Goal: Information Seeking & Learning: Find specific fact

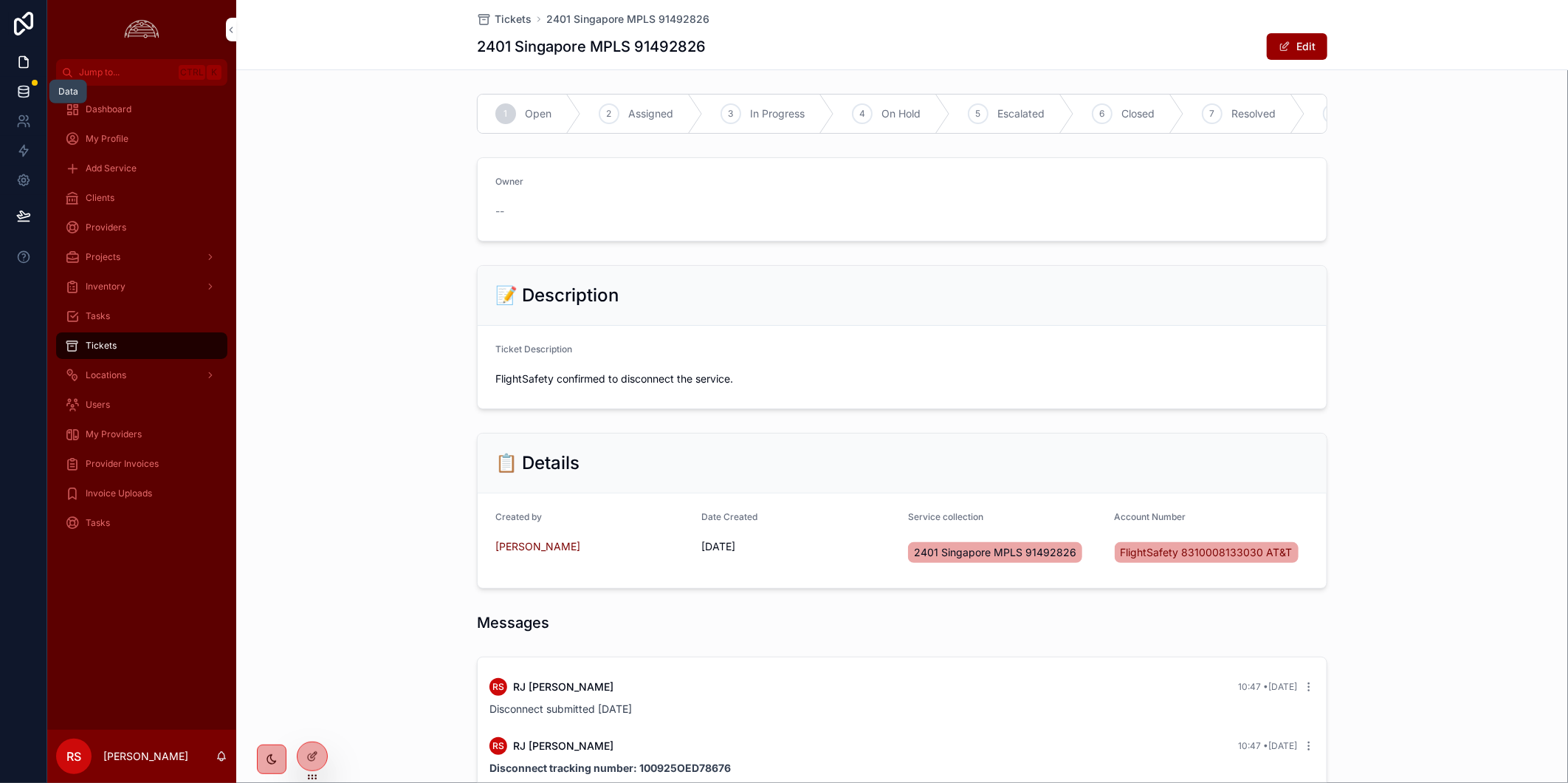
click at [25, 88] on icon at bounding box center [24, 92] width 15 height 15
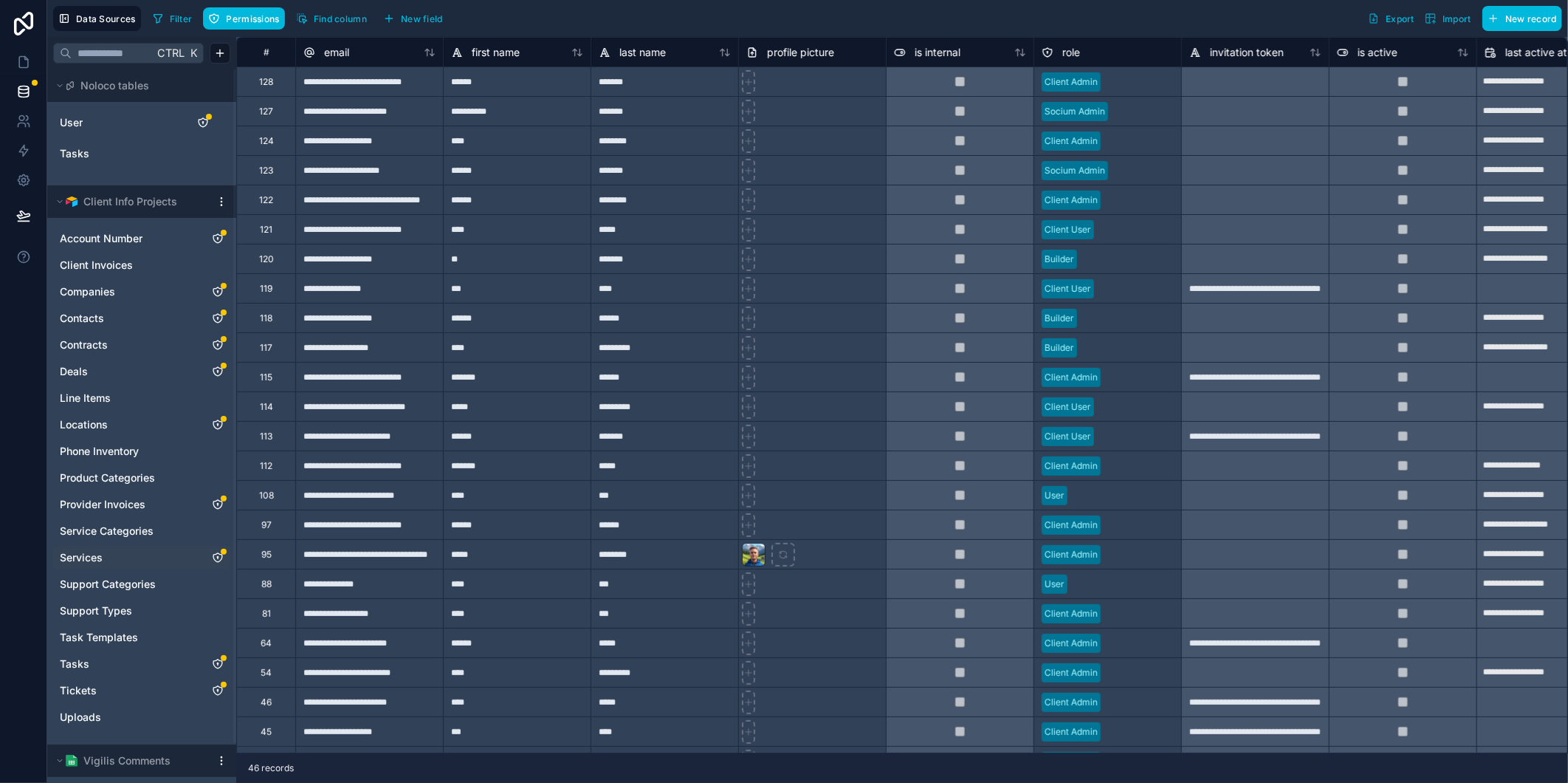
click at [106, 560] on link "Services" at bounding box center [127, 557] width 135 height 15
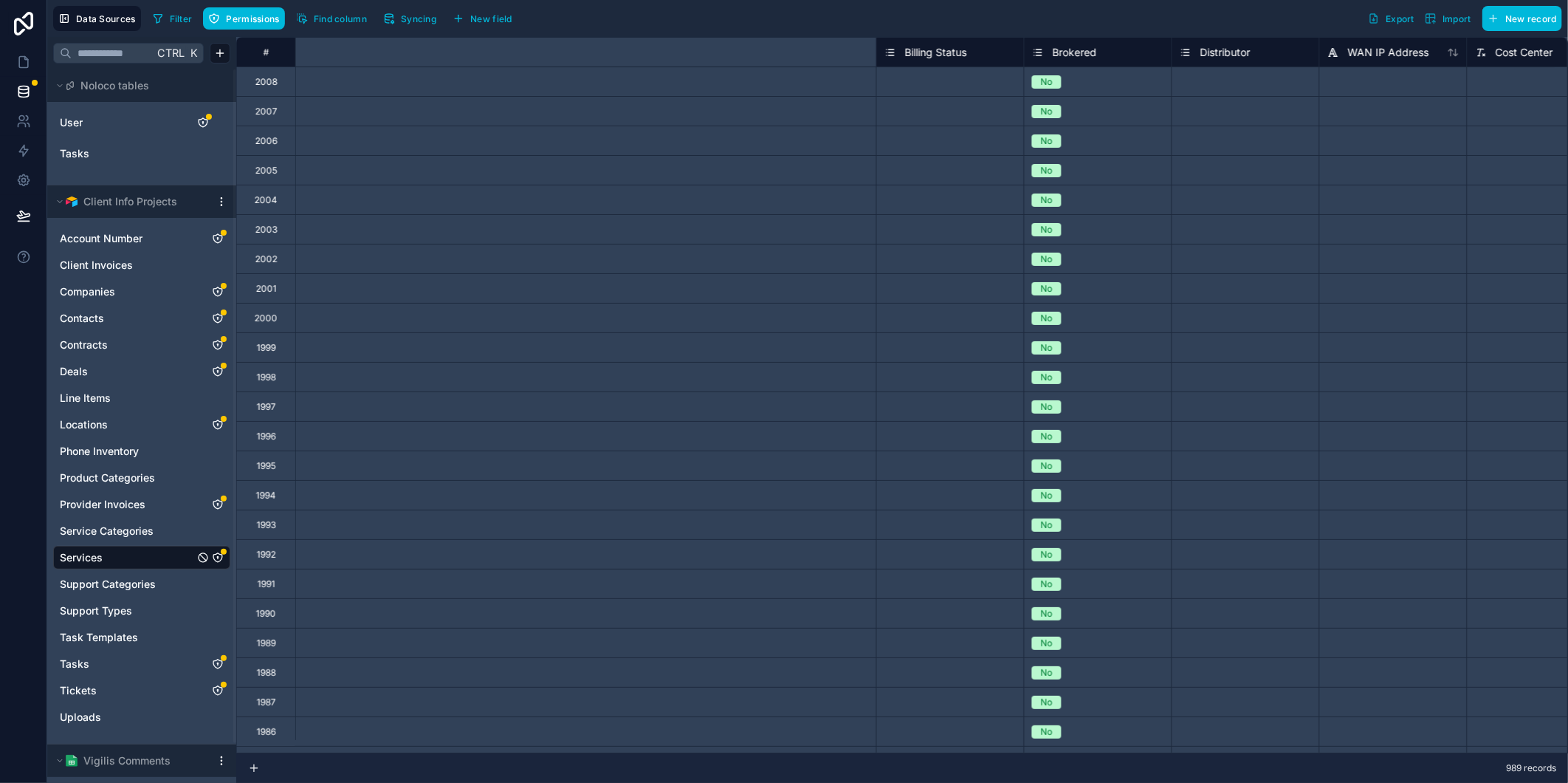
scroll to position [0, 2373]
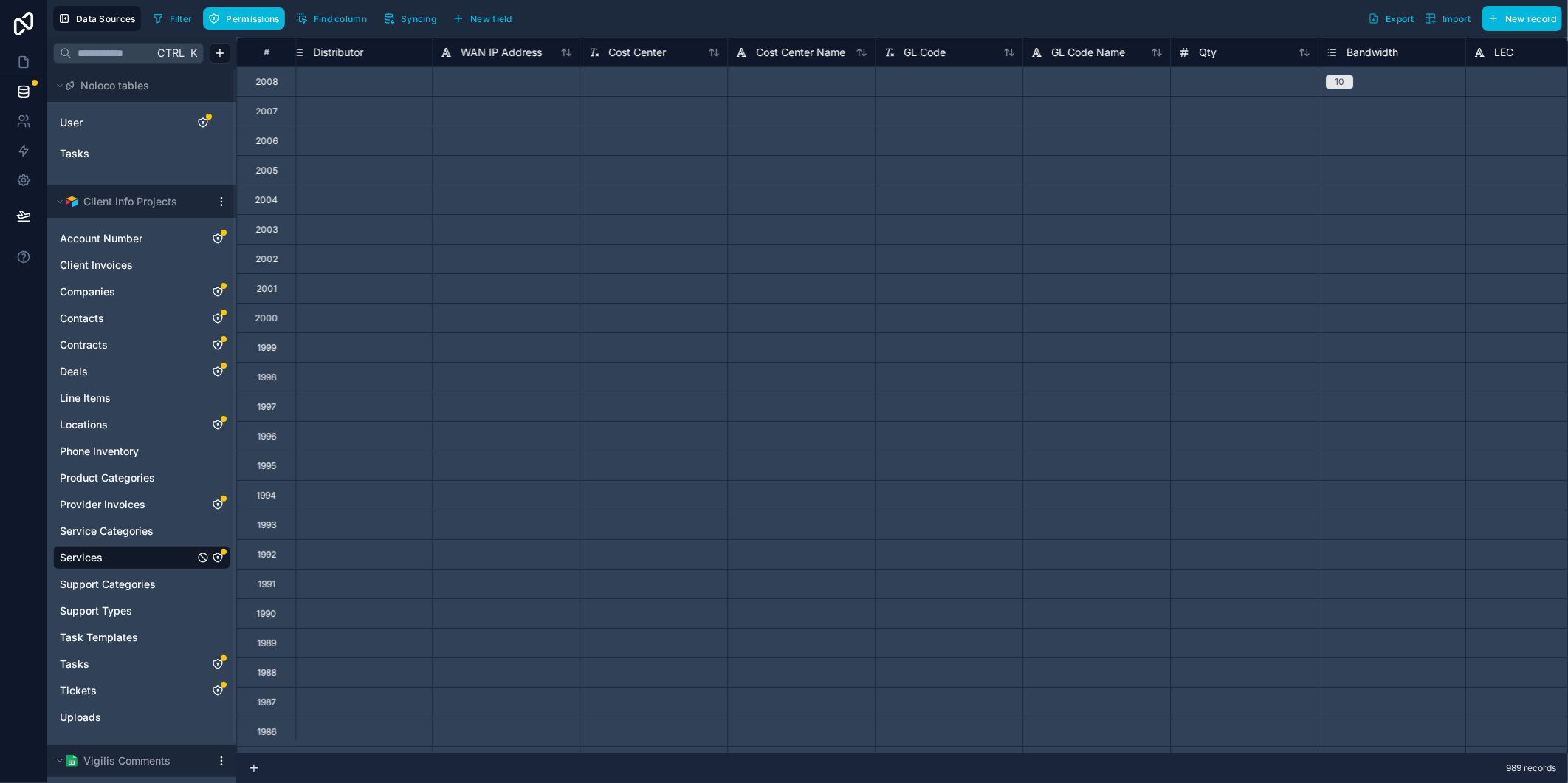
click at [905, 188] on div at bounding box center [948, 199] width 147 height 29
click at [926, 205] on div at bounding box center [948, 199] width 147 height 29
click at [926, 205] on input at bounding box center [949, 200] width 147 height 29
click at [19, 65] on icon at bounding box center [24, 63] width 9 height 11
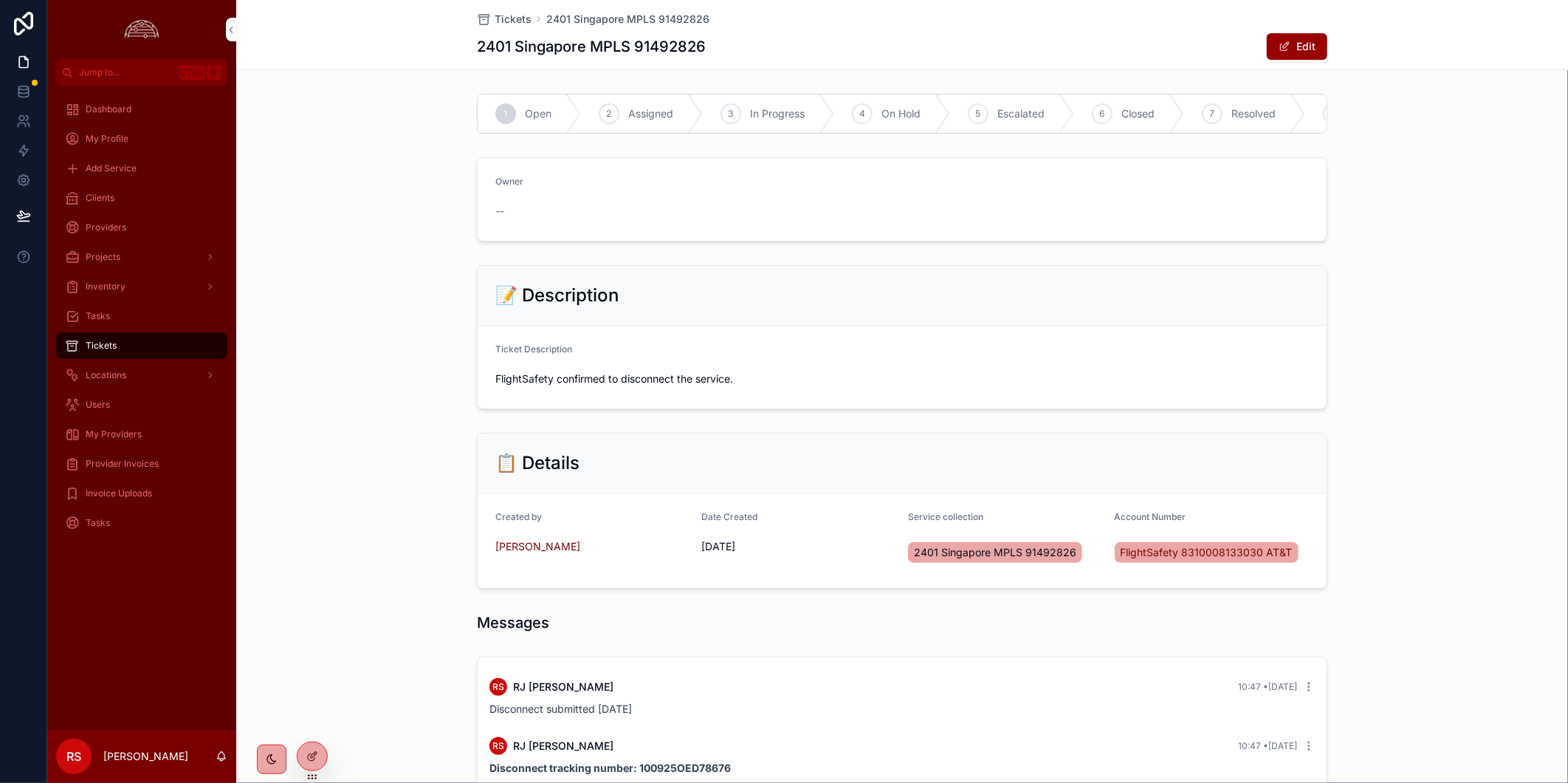
click at [108, 408] on span "Users" at bounding box center [97, 405] width 25 height 12
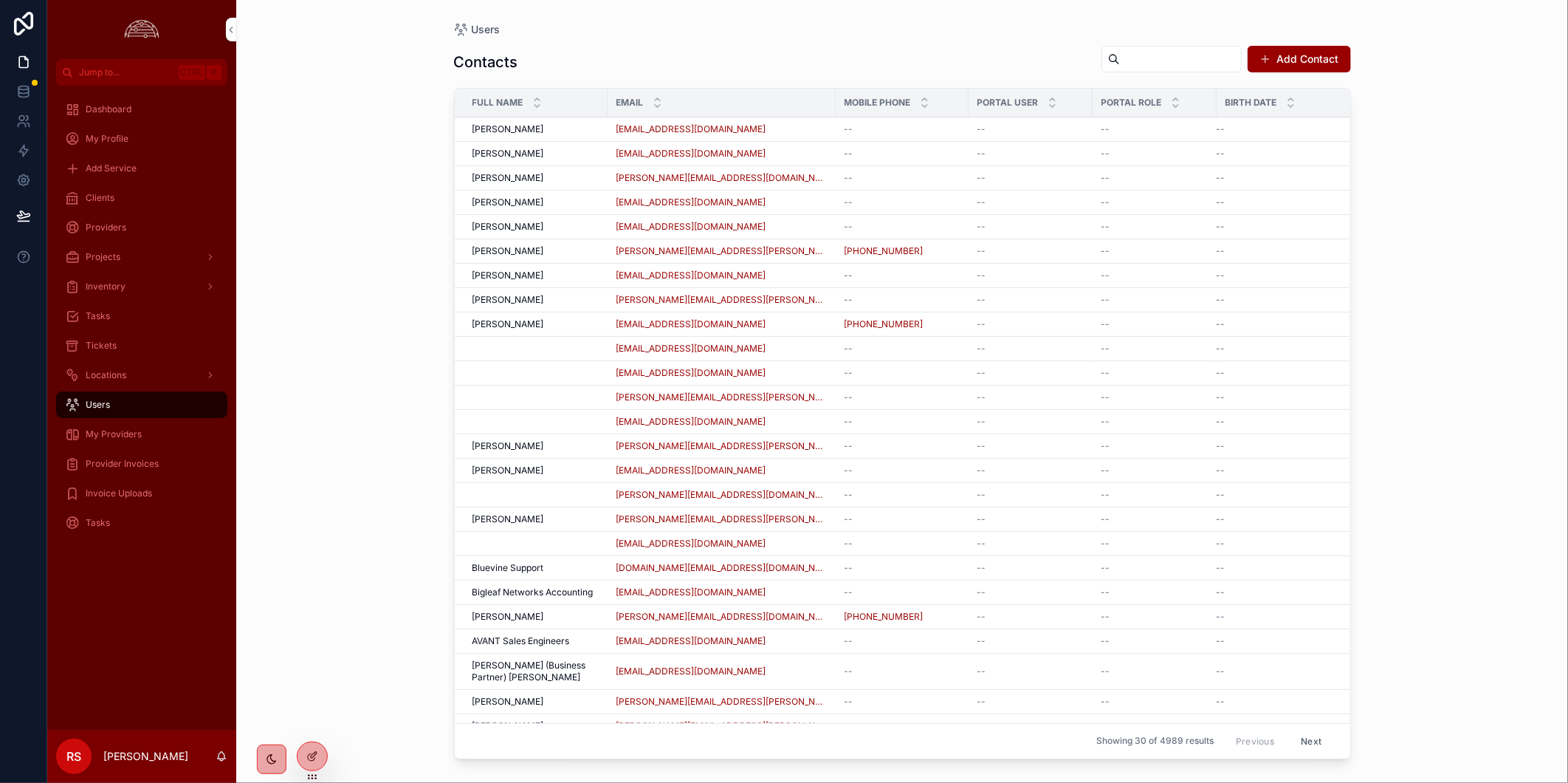
click at [134, 351] on div "Tickets" at bounding box center [141, 346] width 154 height 24
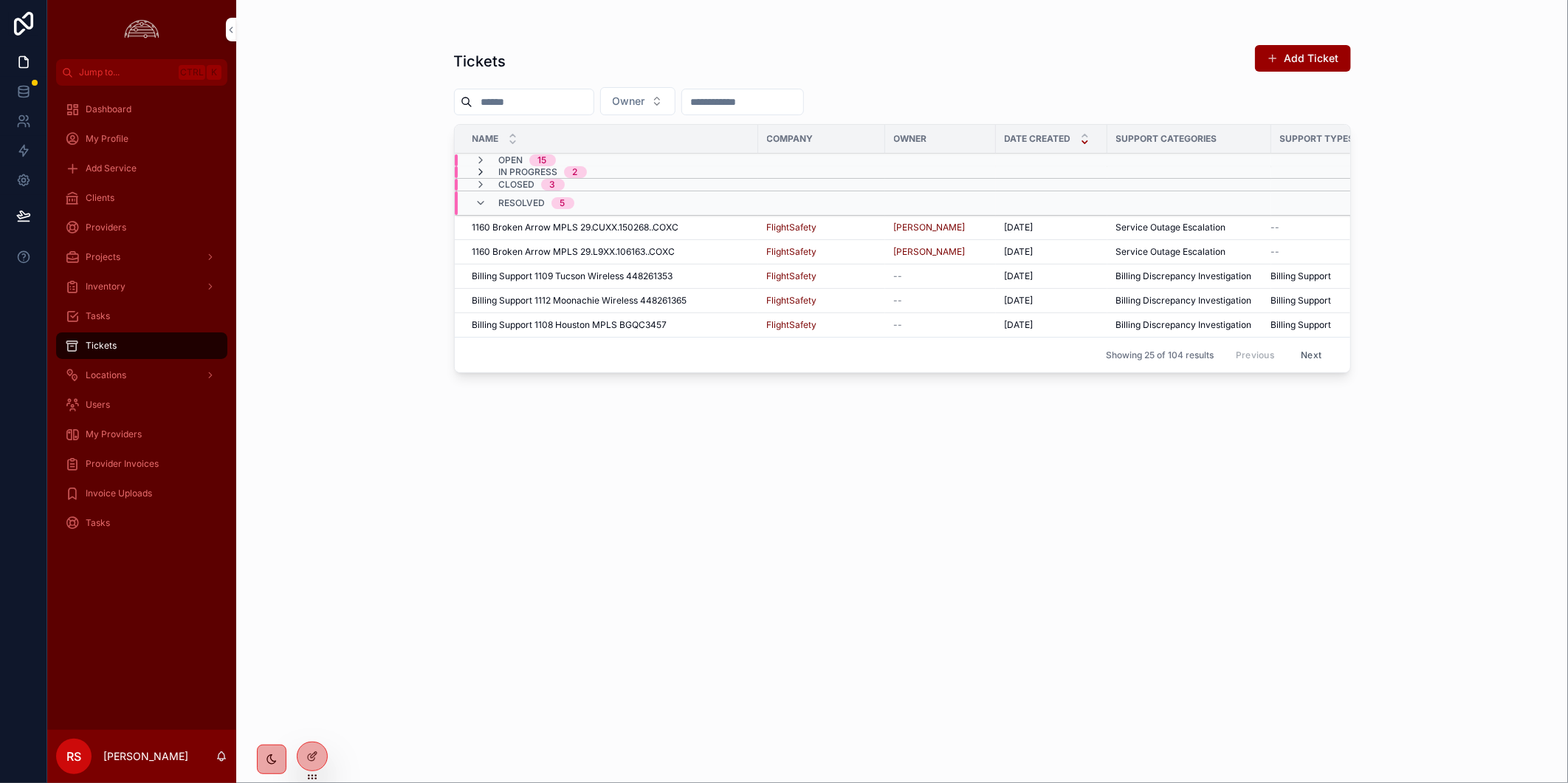
click at [482, 175] on icon "scrollable content" at bounding box center [481, 172] width 12 height 12
click at [481, 171] on icon "scrollable content" at bounding box center [481, 172] width 12 height 12
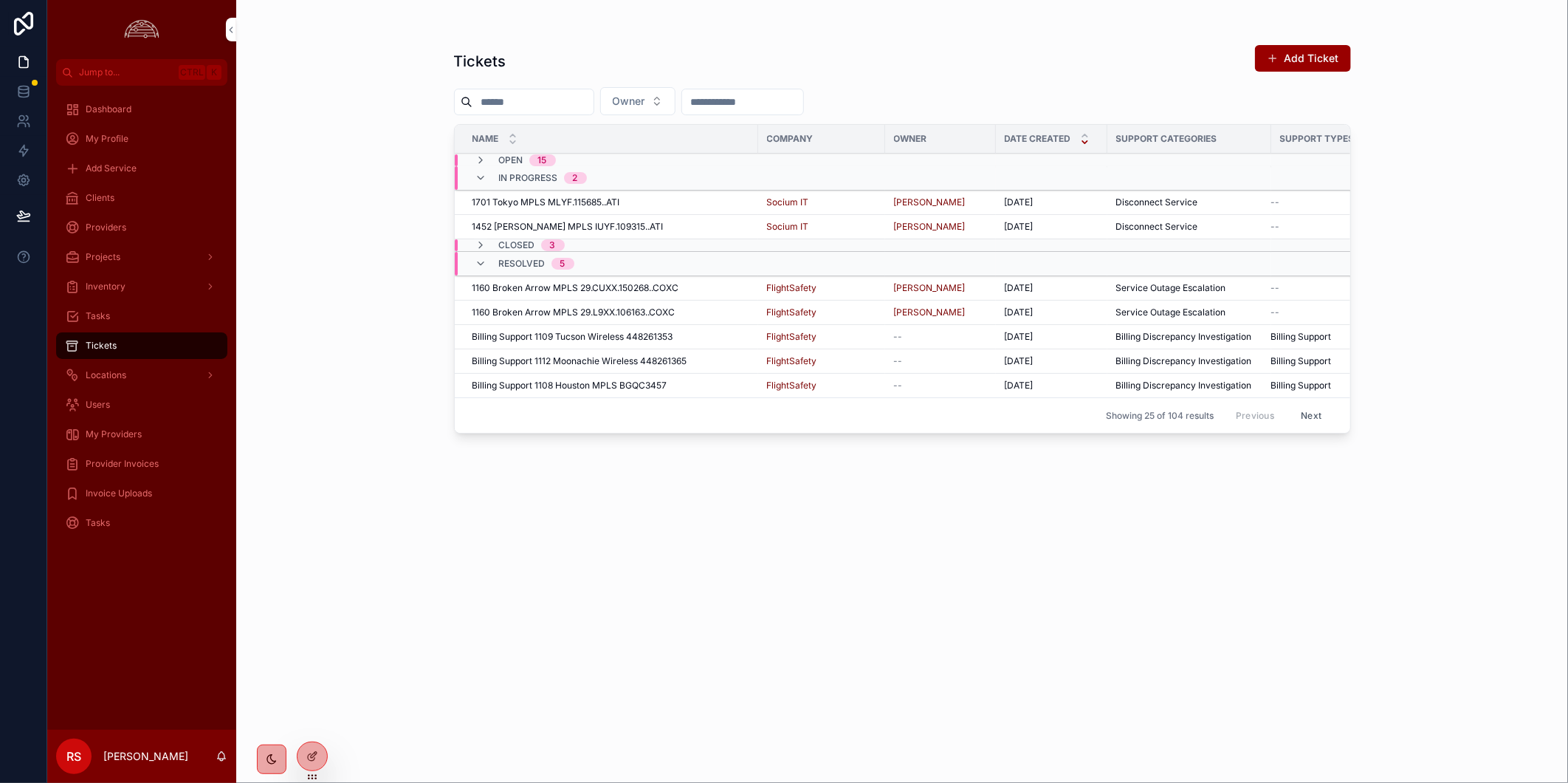
click at [572, 226] on span "1452 [PERSON_NAME] MPLS IUYF.109315..ATI" at bounding box center [568, 226] width 191 height 12
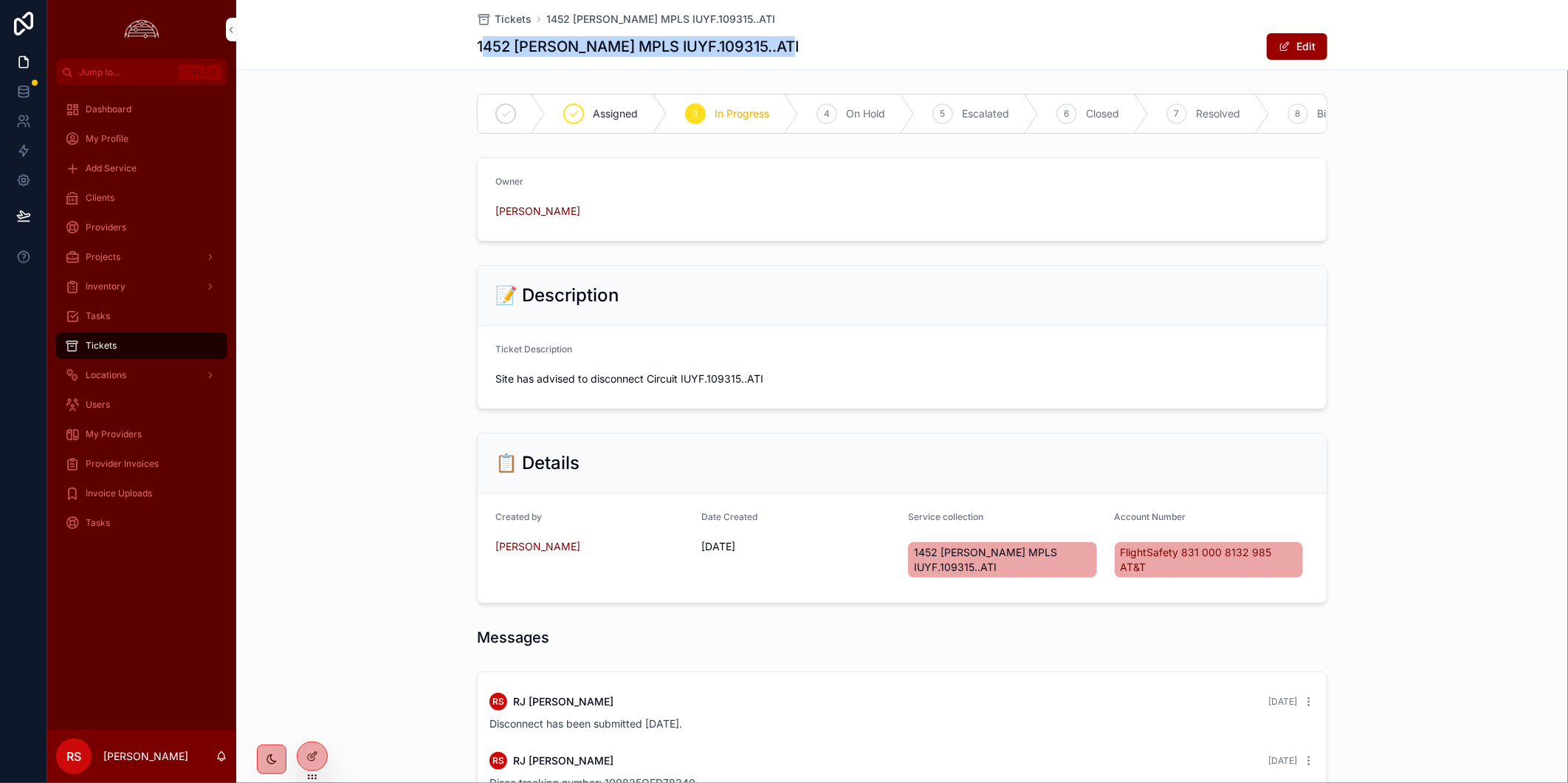
drag, startPoint x: 795, startPoint y: 38, endPoint x: 458, endPoint y: 37, distance: 337.0
click at [458, 37] on div "Tickets 1452 [PERSON_NAME] MPLS IUYF.109315..ATI 1452 [PERSON_NAME] MPLS IUYF.1…" at bounding box center [902, 35] width 1332 height 70
copy h1 "1452 [PERSON_NAME] MPLS IUYF.109315..ATI"
click at [497, 12] on span "Tickets" at bounding box center [513, 19] width 37 height 15
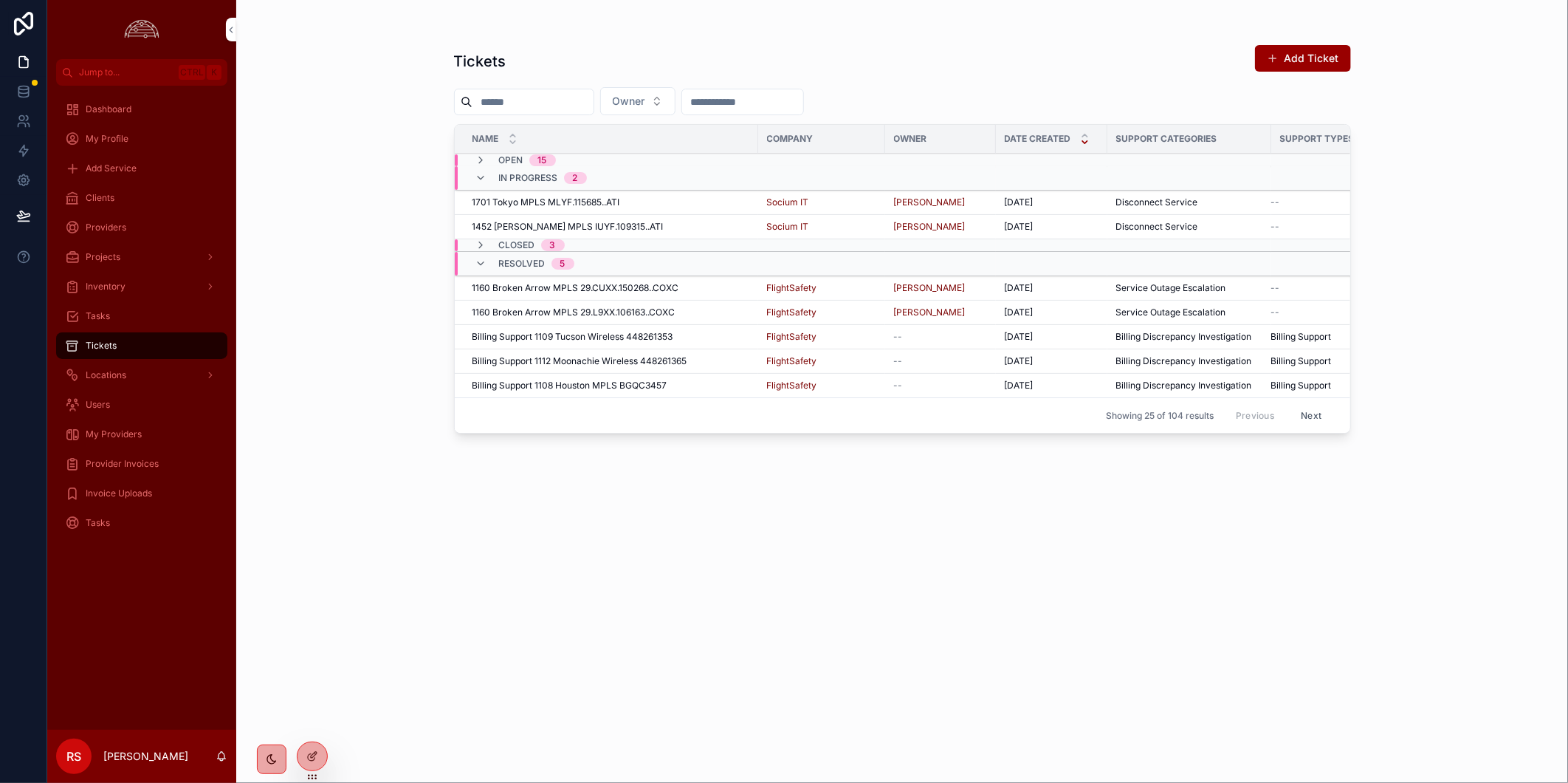
click at [611, 201] on span "1701 Tokyo MPLS MLYF.115685..ATI" at bounding box center [546, 202] width 147 height 12
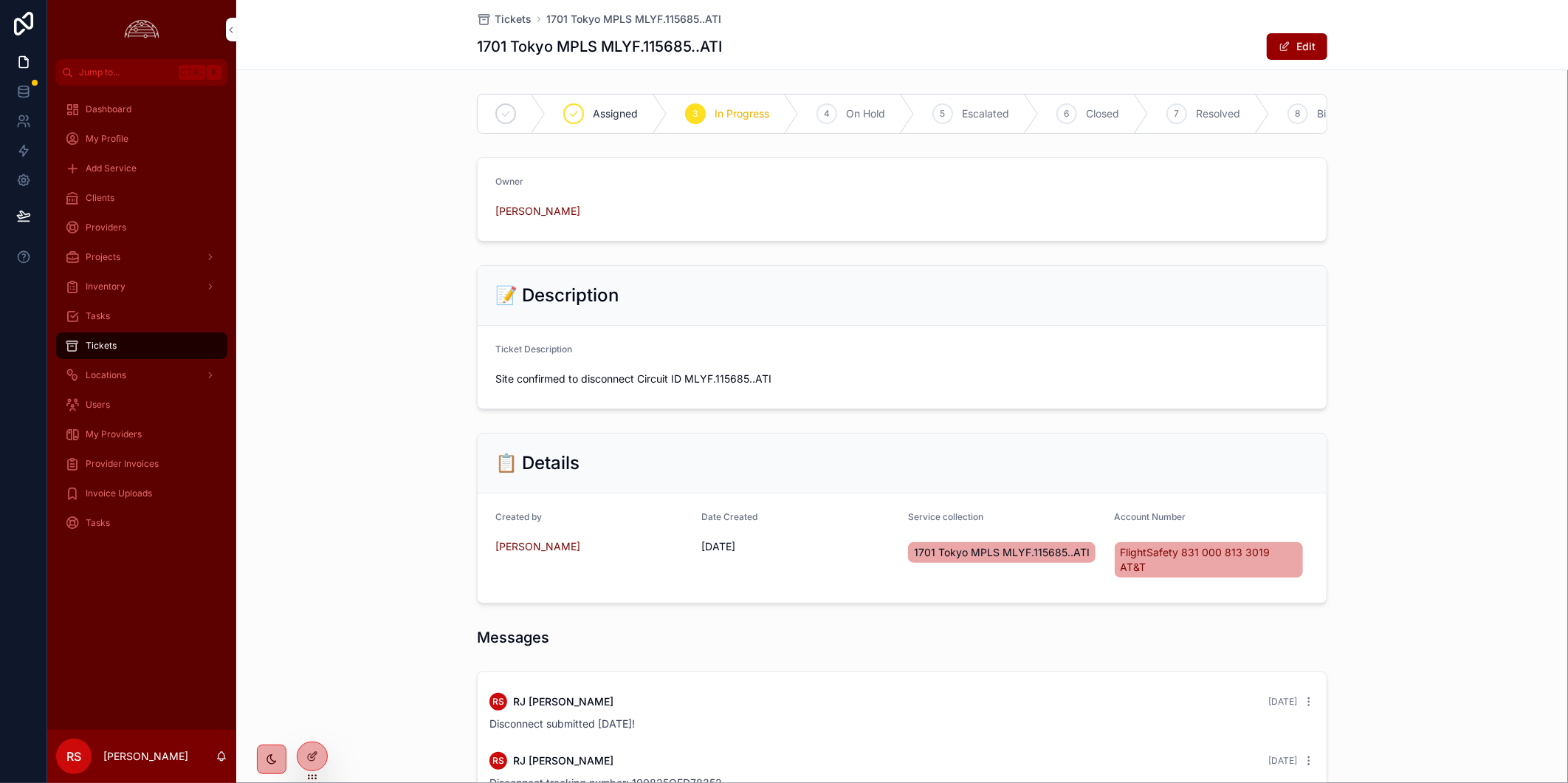
drag, startPoint x: 742, startPoint y: 52, endPoint x: 461, endPoint y: 55, distance: 281.0
click at [461, 55] on div "Tickets 1701 Tokyo MPLS MLYF.115685..ATI 1701 Tokyo MPLS MLYF.115685..ATI Edit" at bounding box center [902, 35] width 1332 height 70
copy h1 "1701 Tokyo MPLS MLYF.115685..ATI"
drag, startPoint x: 25, startPoint y: 86, endPoint x: 25, endPoint y: 167, distance: 81.0
click at [25, 86] on icon at bounding box center [24, 92] width 15 height 15
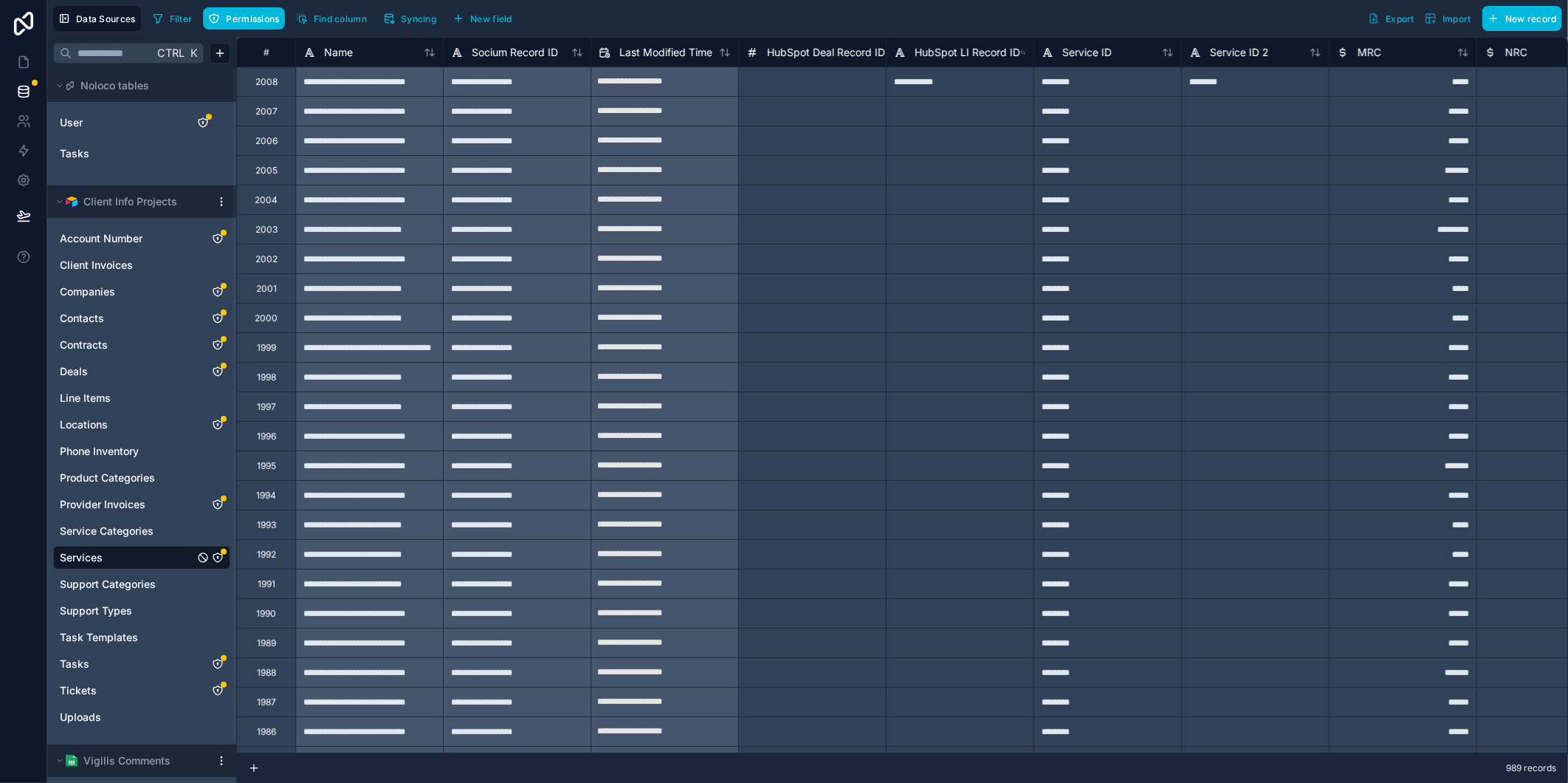
click at [133, 57] on input "text" at bounding box center [113, 53] width 82 height 26
paste input "**********"
type input "**********"
click at [943, 13] on div "Filter Permissions Find column Syncing New field Export Import New record" at bounding box center [854, 18] width 1415 height 25
drag, startPoint x: 1013, startPoint y: 10, endPoint x: 1204, endPoint y: 32, distance: 192.3
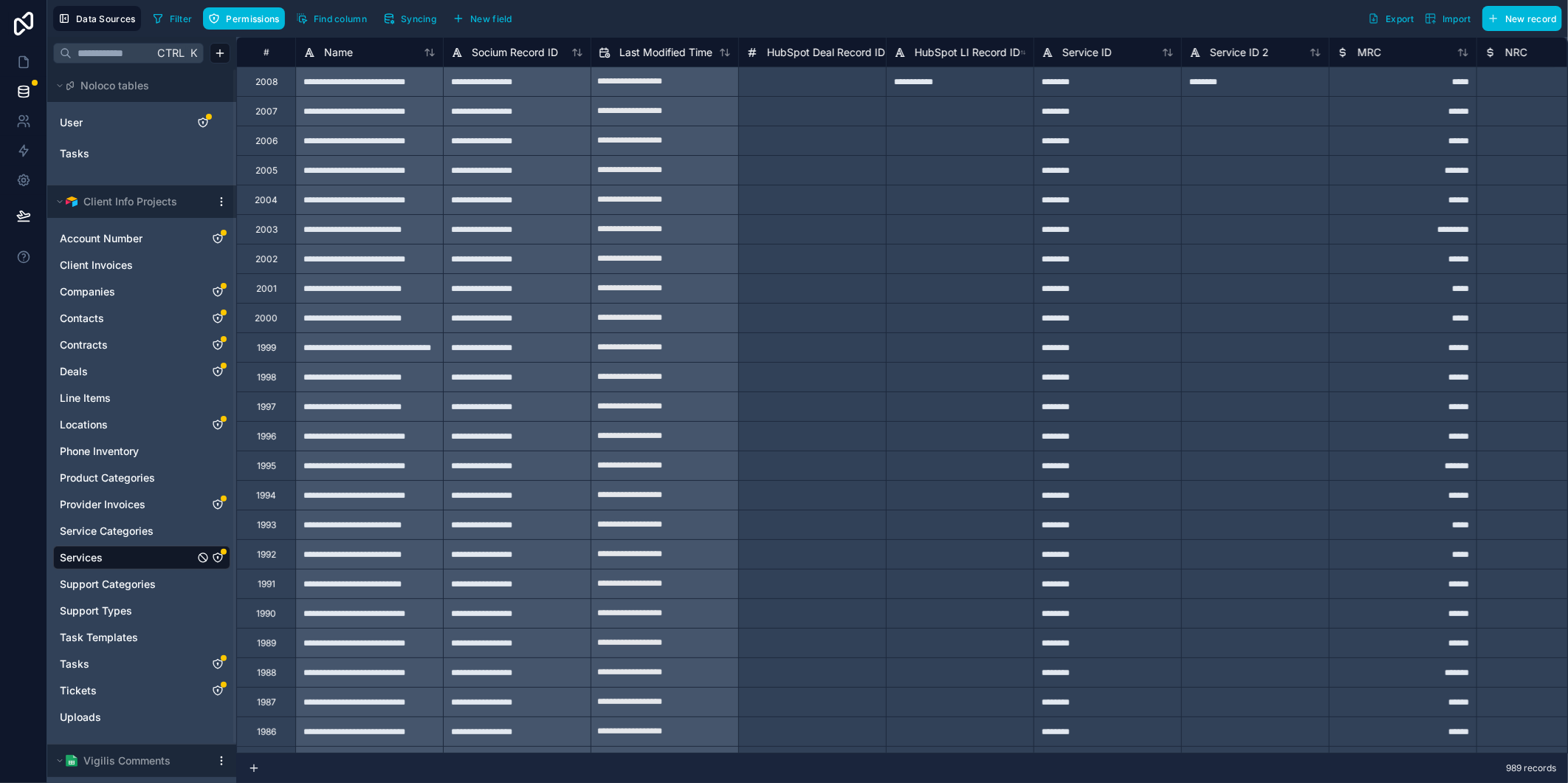
click at [1204, 32] on div "Data Sources Filter Permissions Find column Syncing New field Export Import New…" at bounding box center [807, 18] width 1521 height 37
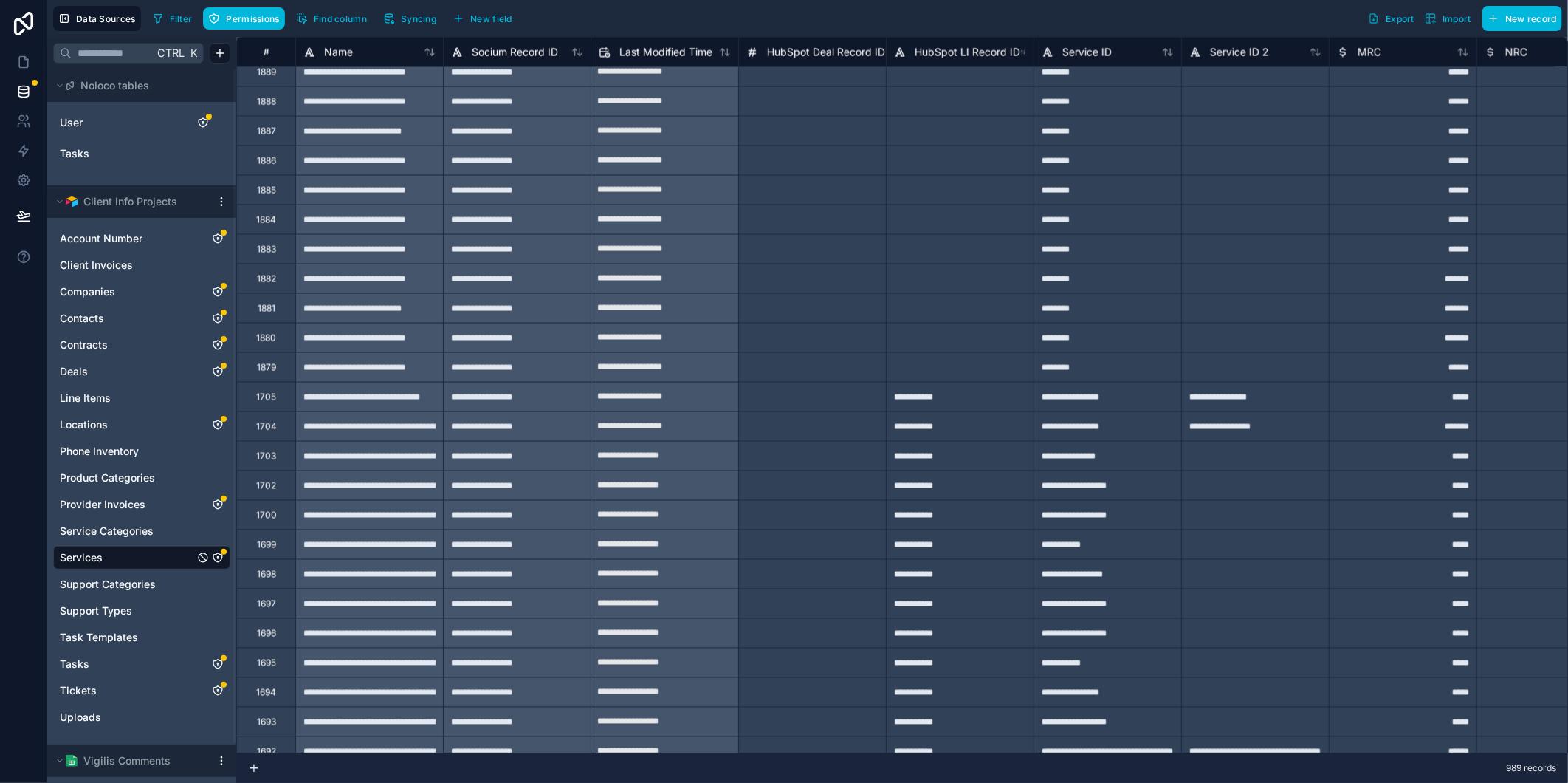
scroll to position [4988, 0]
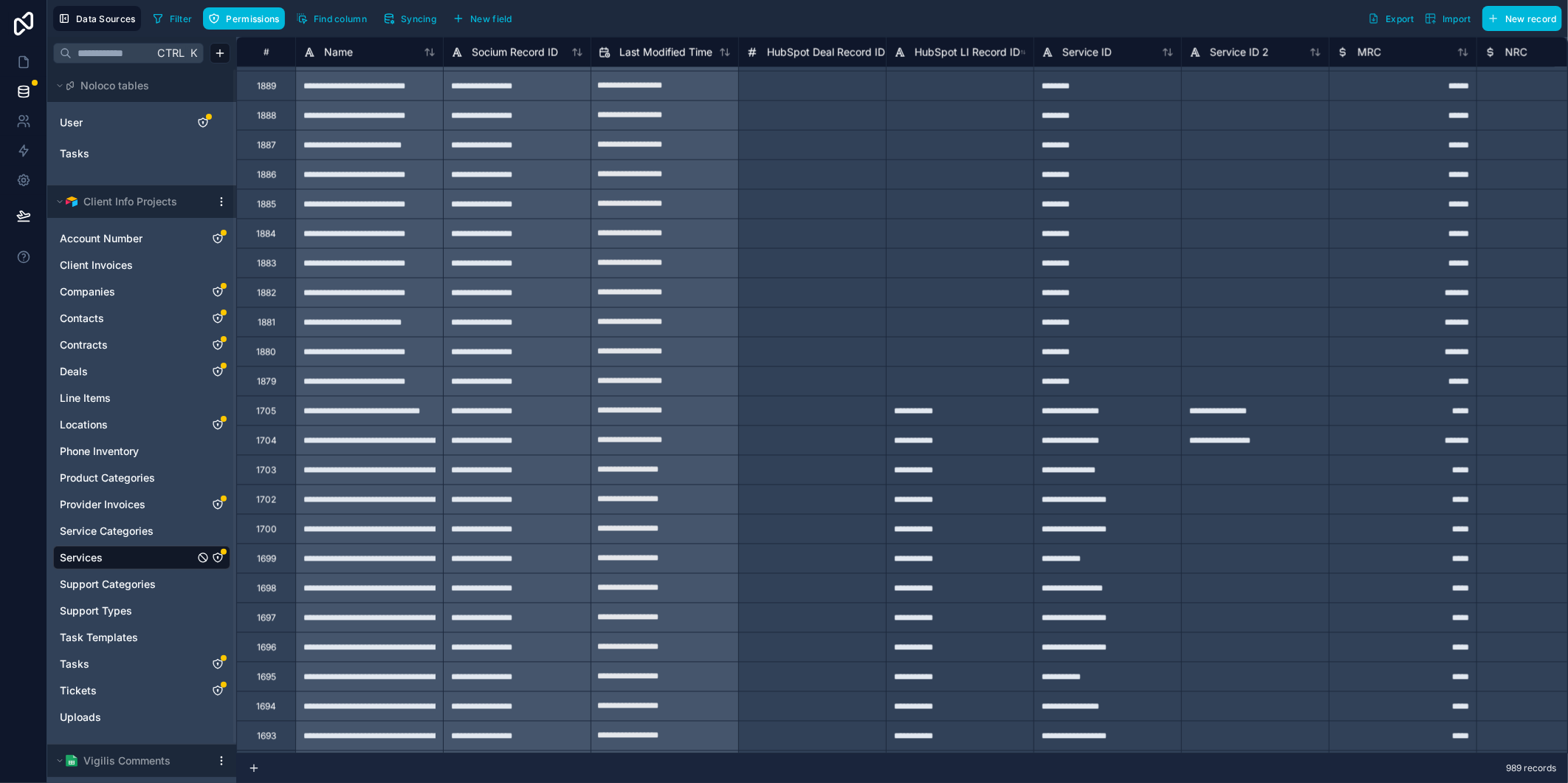
click at [859, 415] on div at bounding box center [812, 410] width 147 height 29
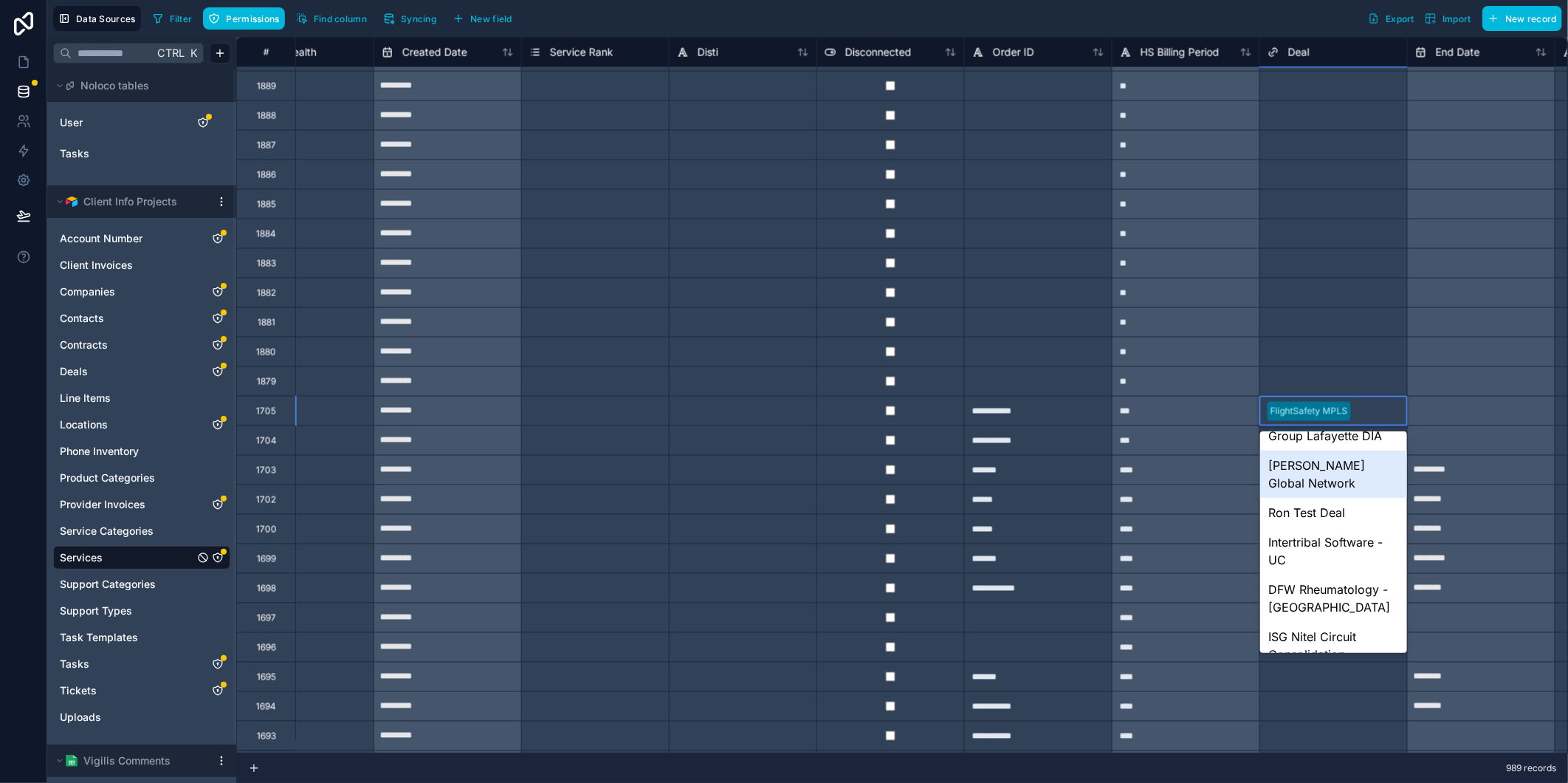
scroll to position [2076, 0]
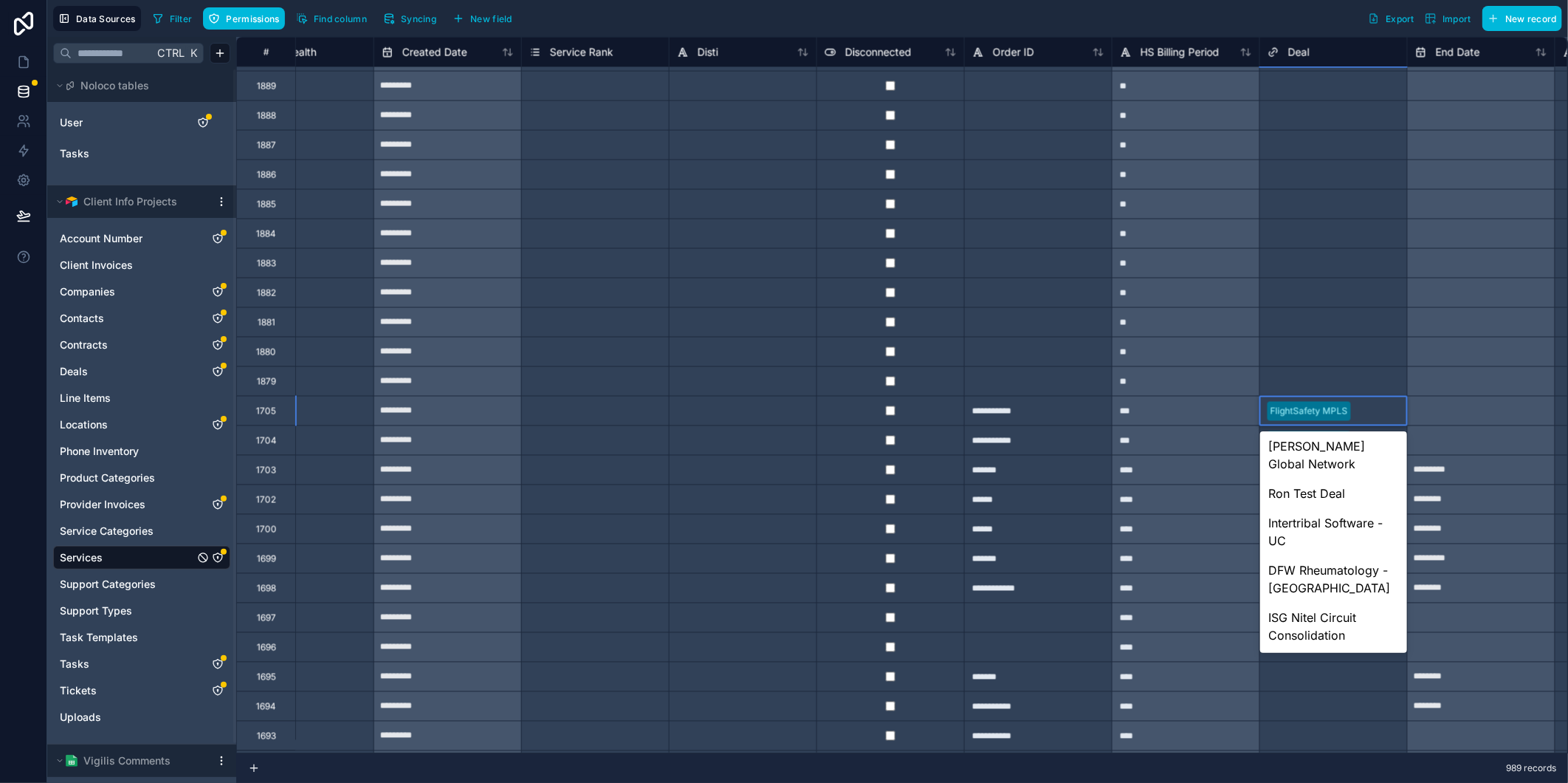
click at [1369, 399] on div "FlightSafety MPLS" at bounding box center [1333, 411] width 147 height 29
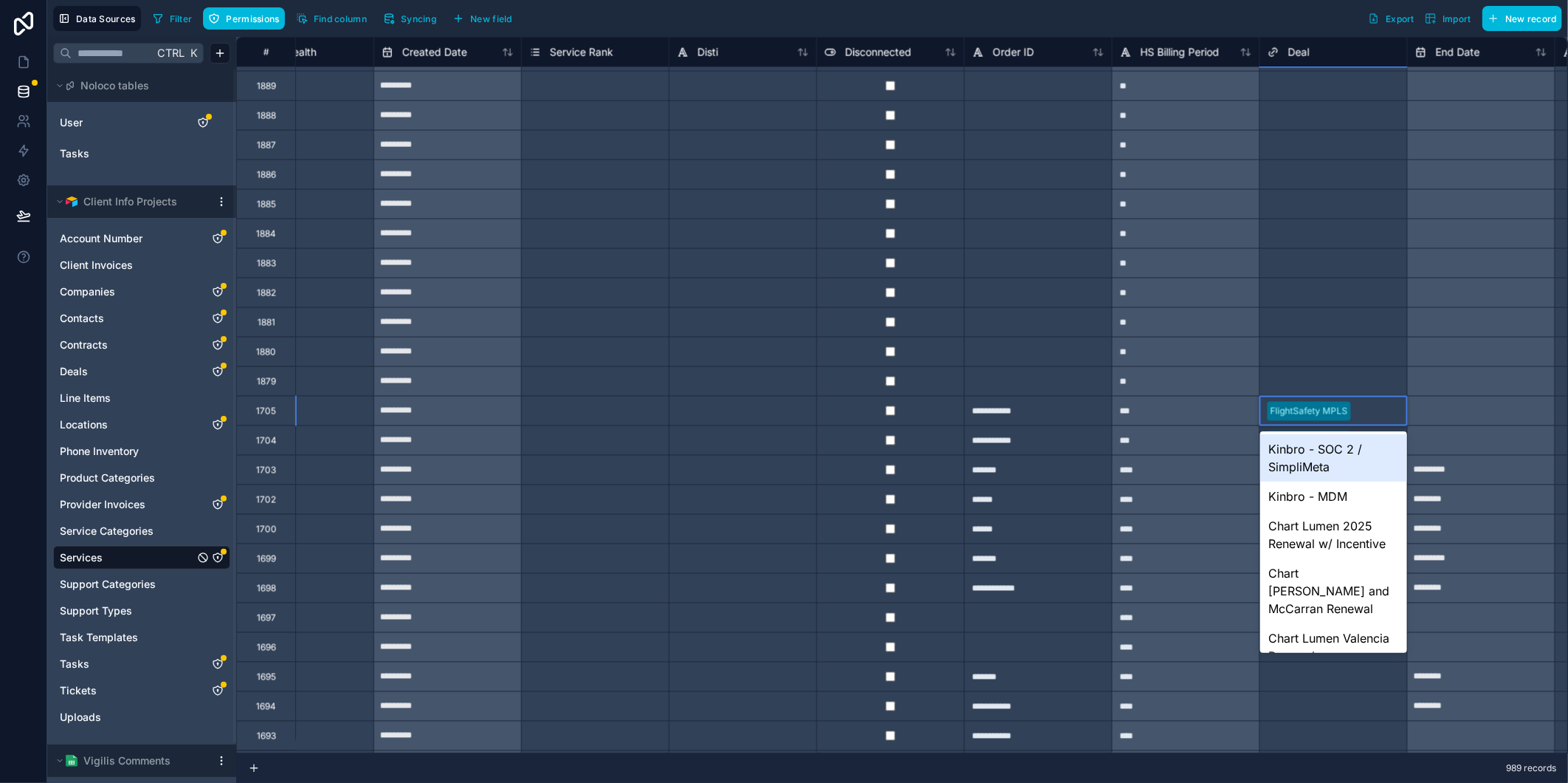
click at [1366, 401] on div "FlightSafety MPLS" at bounding box center [1333, 411] width 147 height 22
click at [1350, 407] on div "FlightSafety MPLS" at bounding box center [1333, 411] width 147 height 22
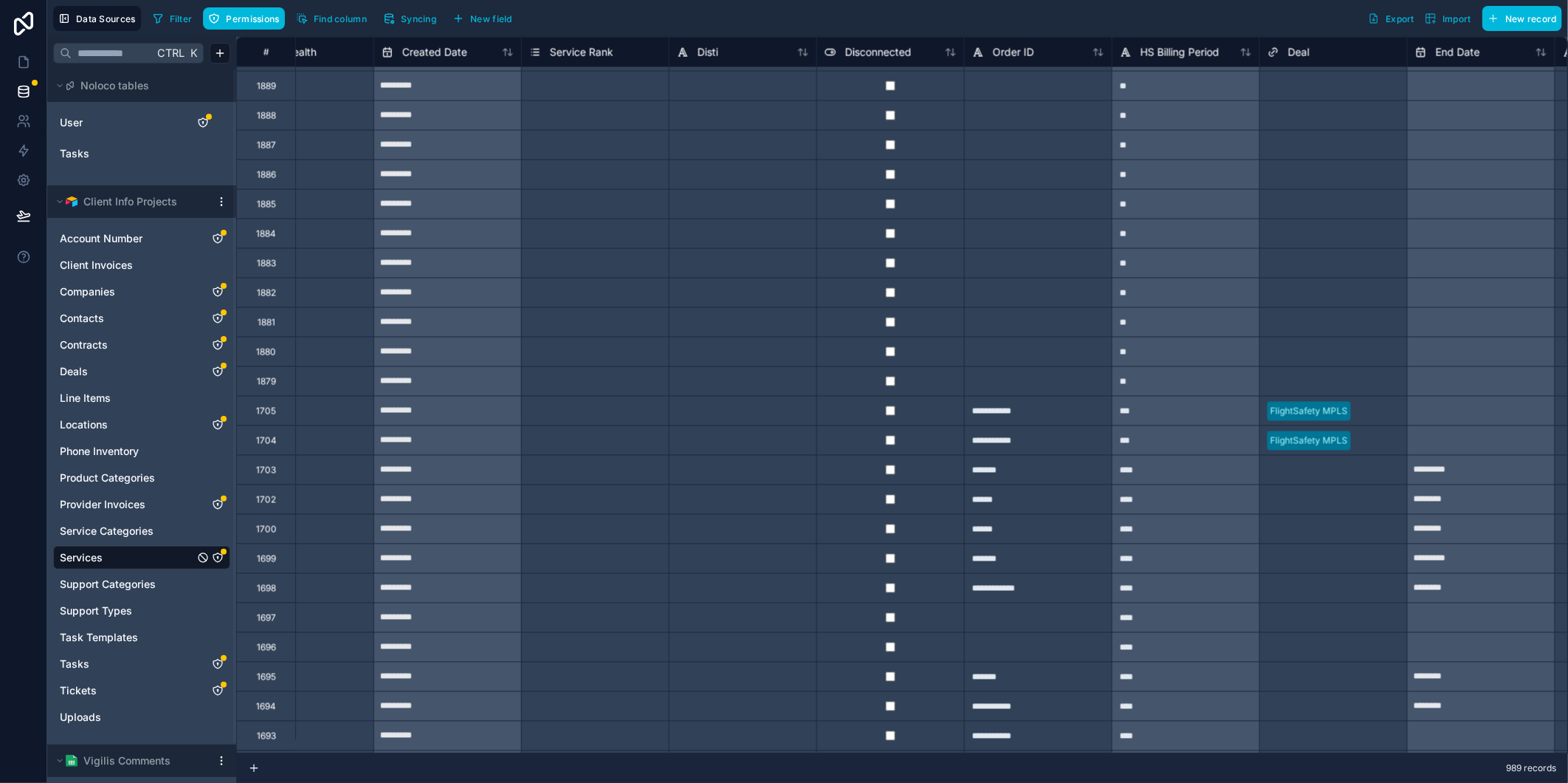
click at [1353, 412] on div "FlightSafety MPLS" at bounding box center [1333, 411] width 147 height 22
click at [1375, 410] on div at bounding box center [1378, 411] width 43 height 15
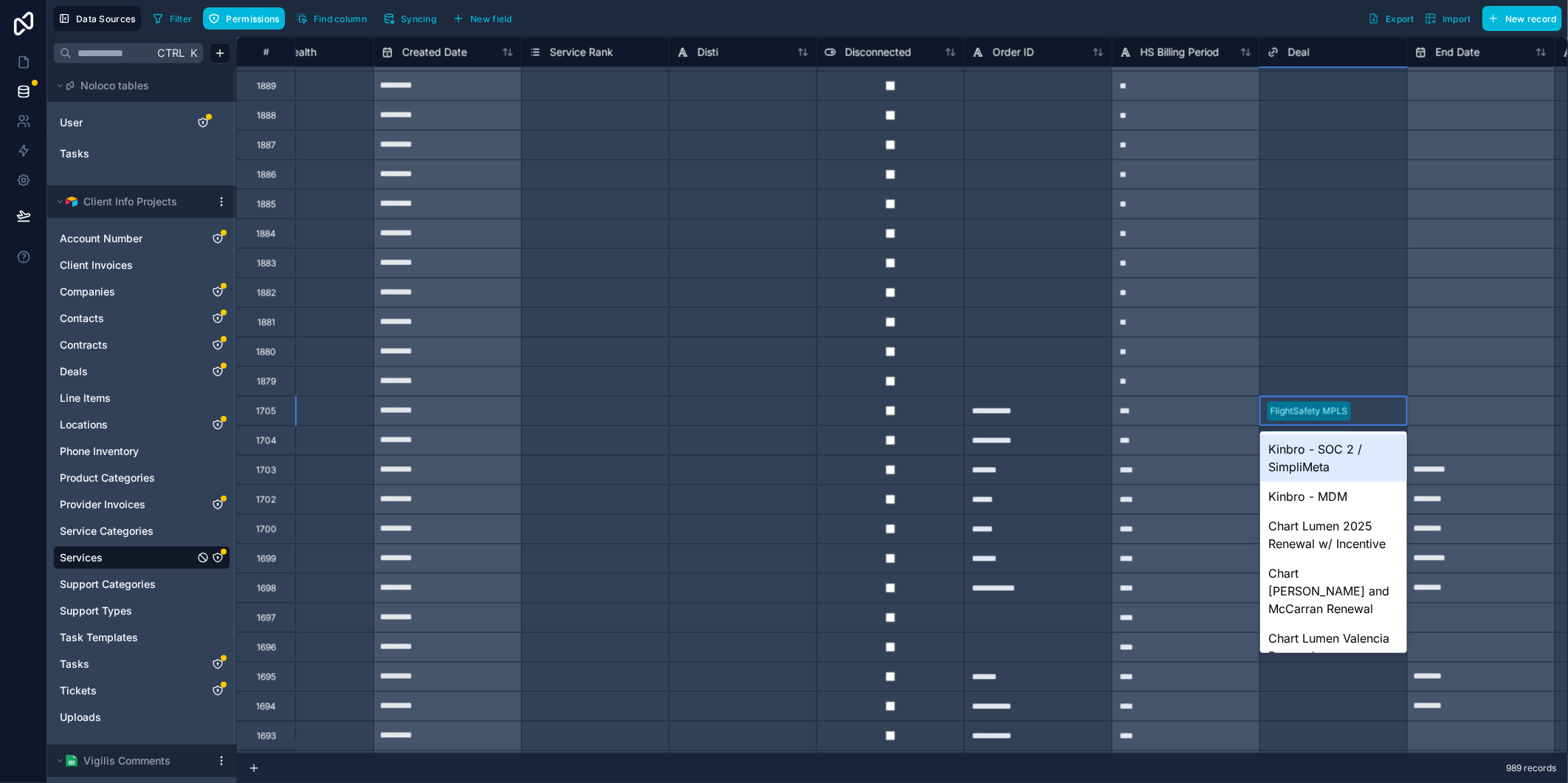
click at [1375, 410] on div at bounding box center [1378, 411] width 43 height 15
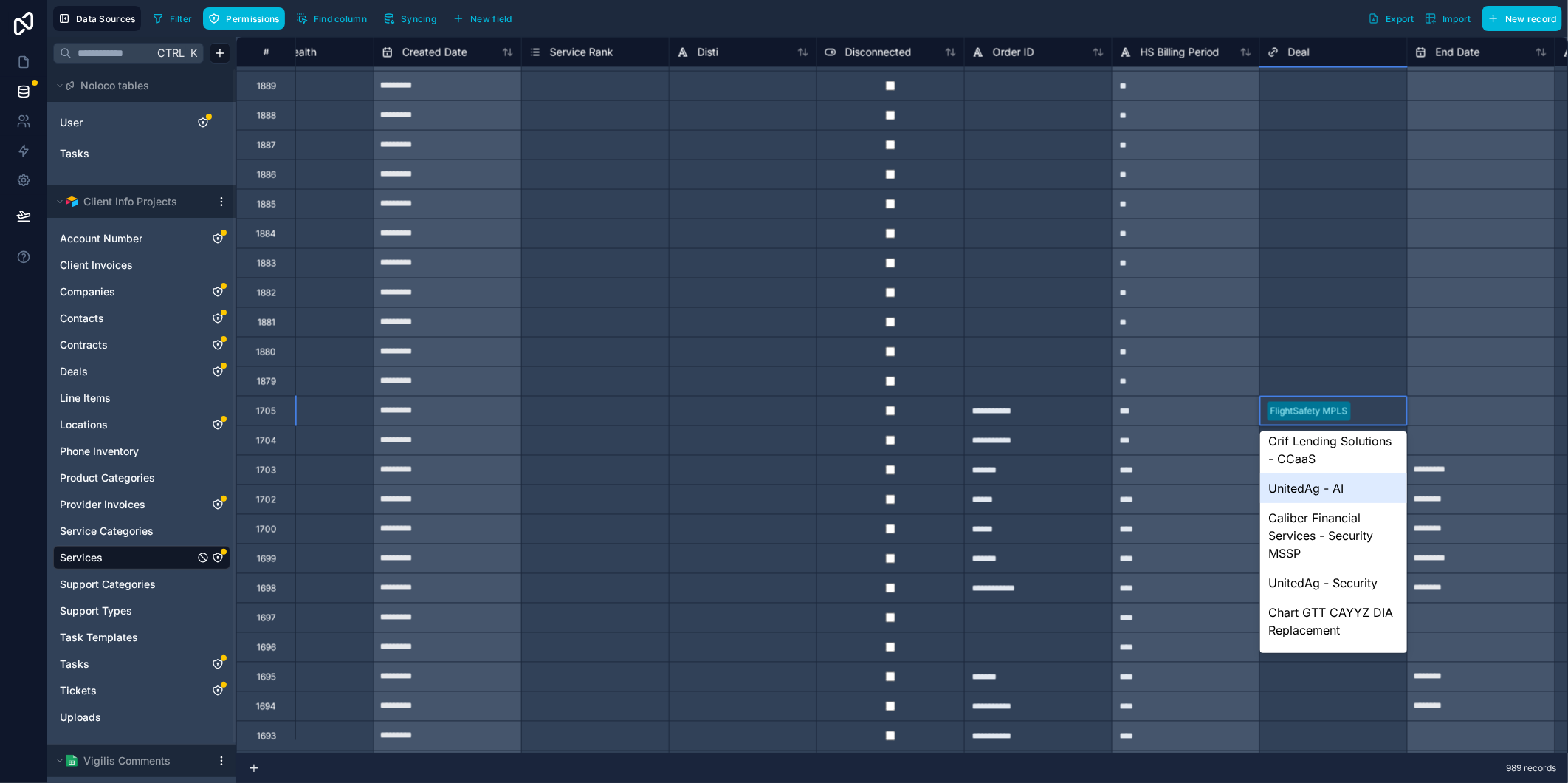
scroll to position [1420, 0]
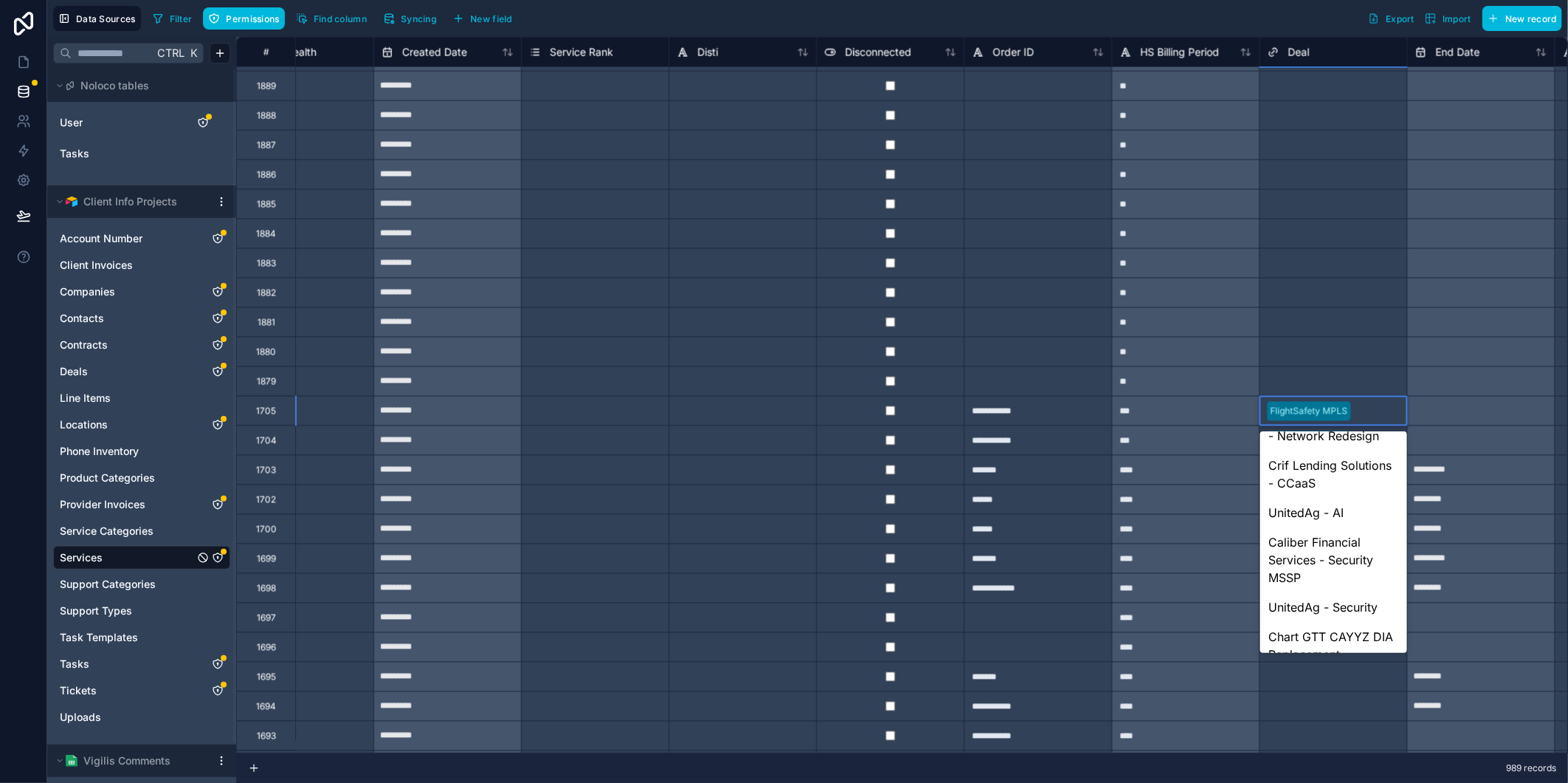
click at [1346, 403] on div "Disconnects" at bounding box center [1333, 388] width 147 height 29
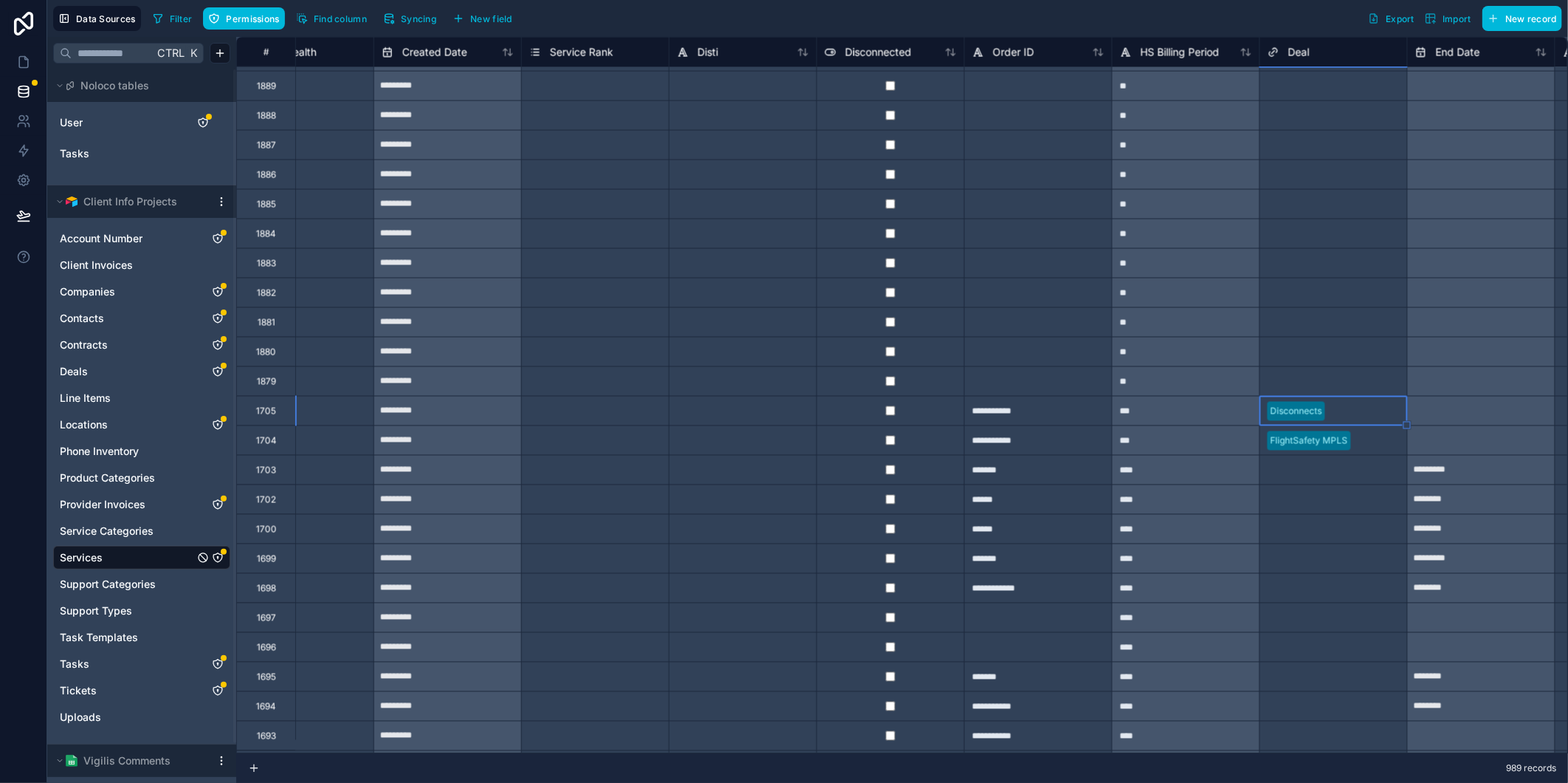
click at [1334, 407] on div at bounding box center [1365, 411] width 69 height 15
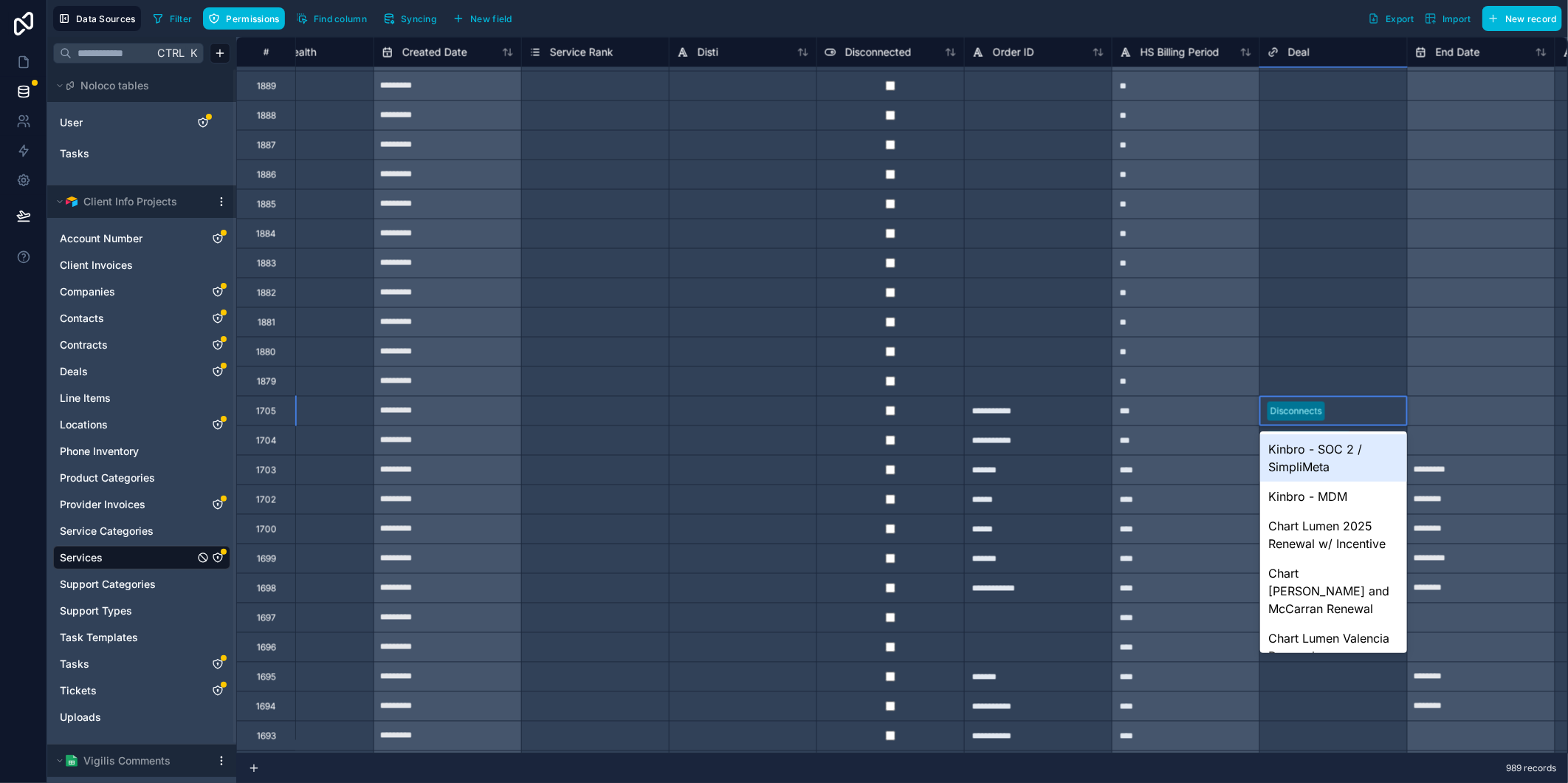
click at [1353, 378] on div at bounding box center [1364, 382] width 71 height 15
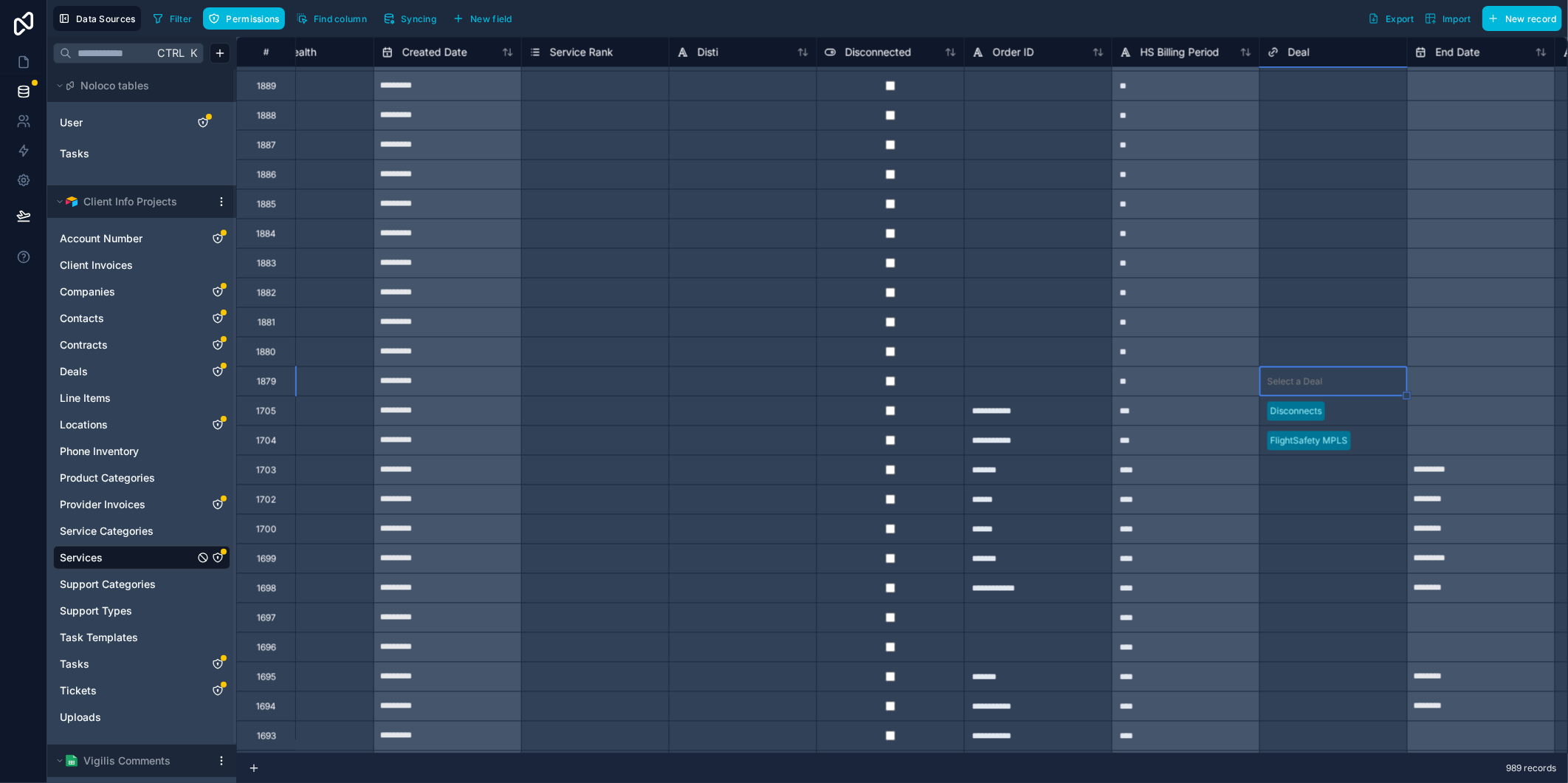
click at [1362, 431] on div "FlightSafety MPLS" at bounding box center [1333, 441] width 147 height 22
click at [1369, 438] on div at bounding box center [1378, 441] width 43 height 15
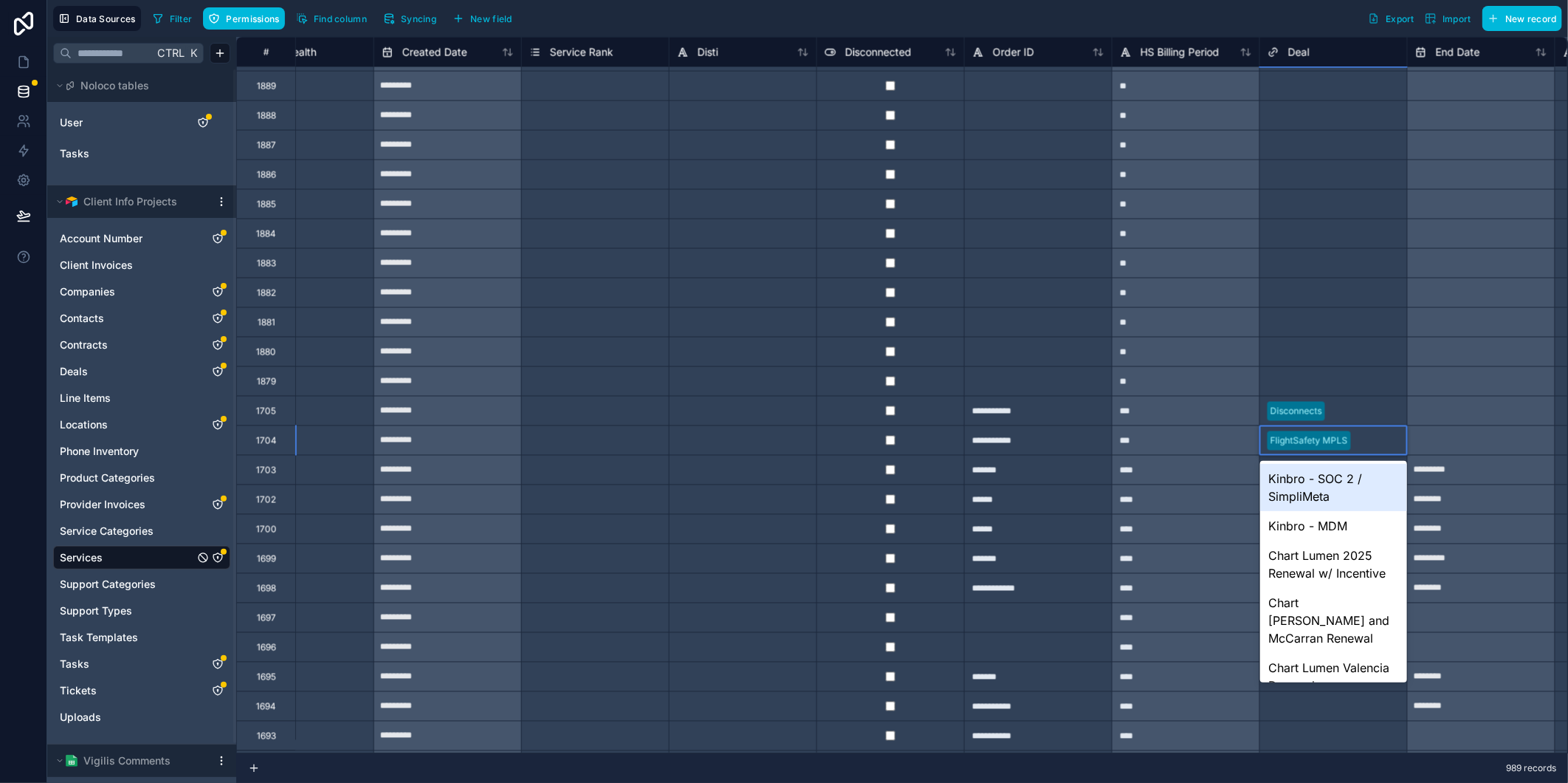
click at [1369, 438] on div at bounding box center [1378, 441] width 43 height 15
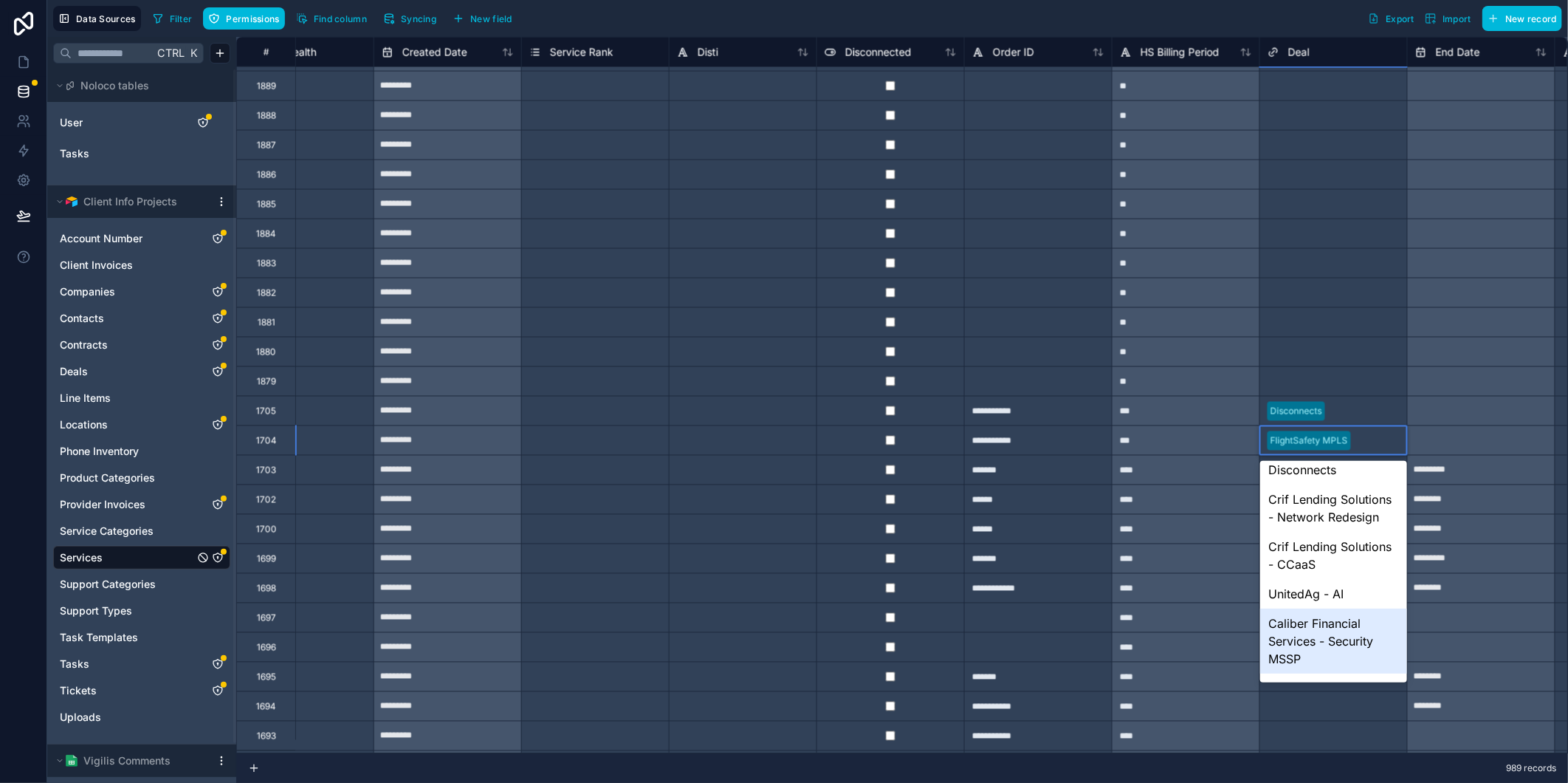
scroll to position [1339, 0]
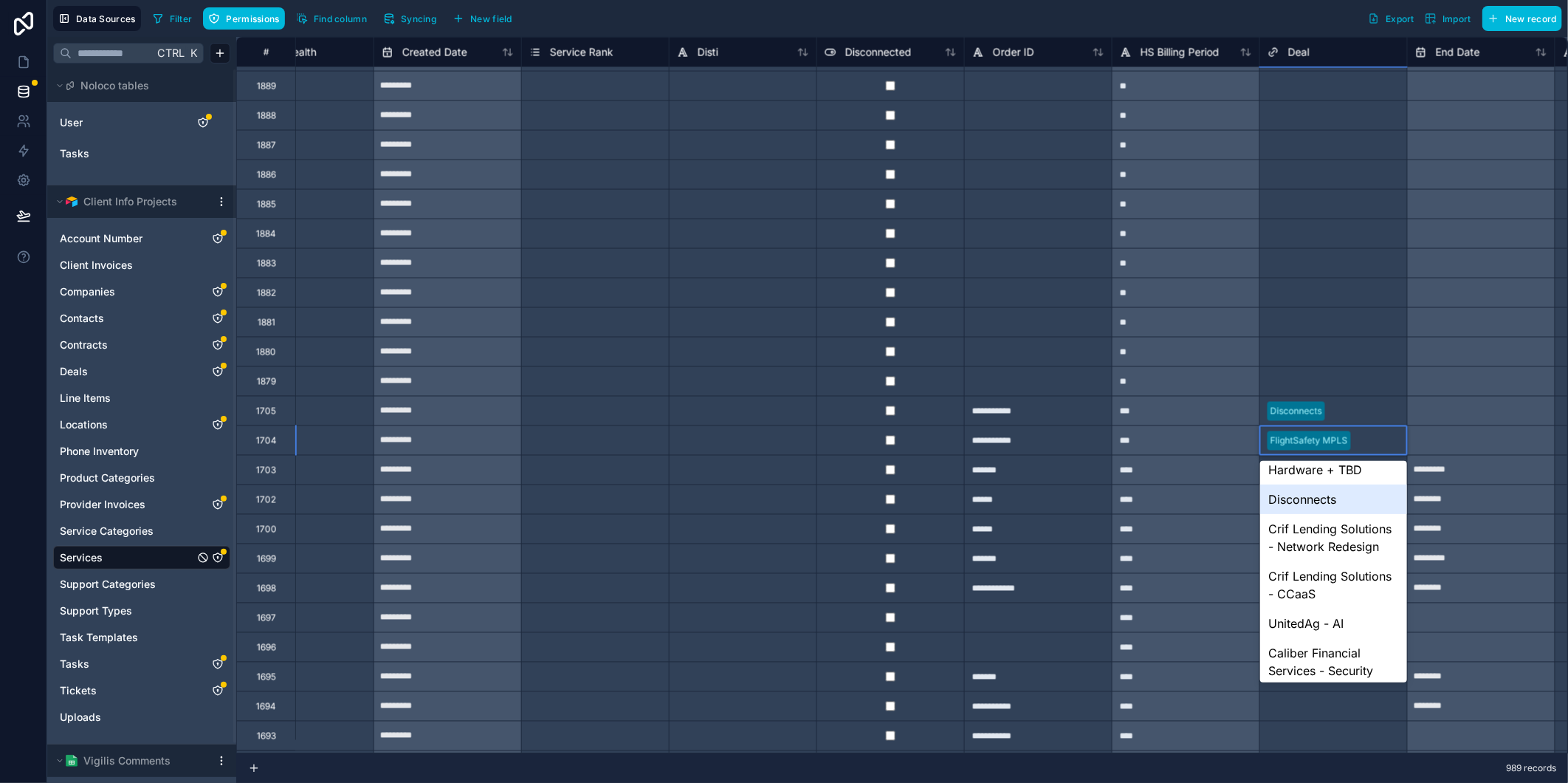
click at [1353, 514] on div "Disconnects" at bounding box center [1333, 499] width 147 height 29
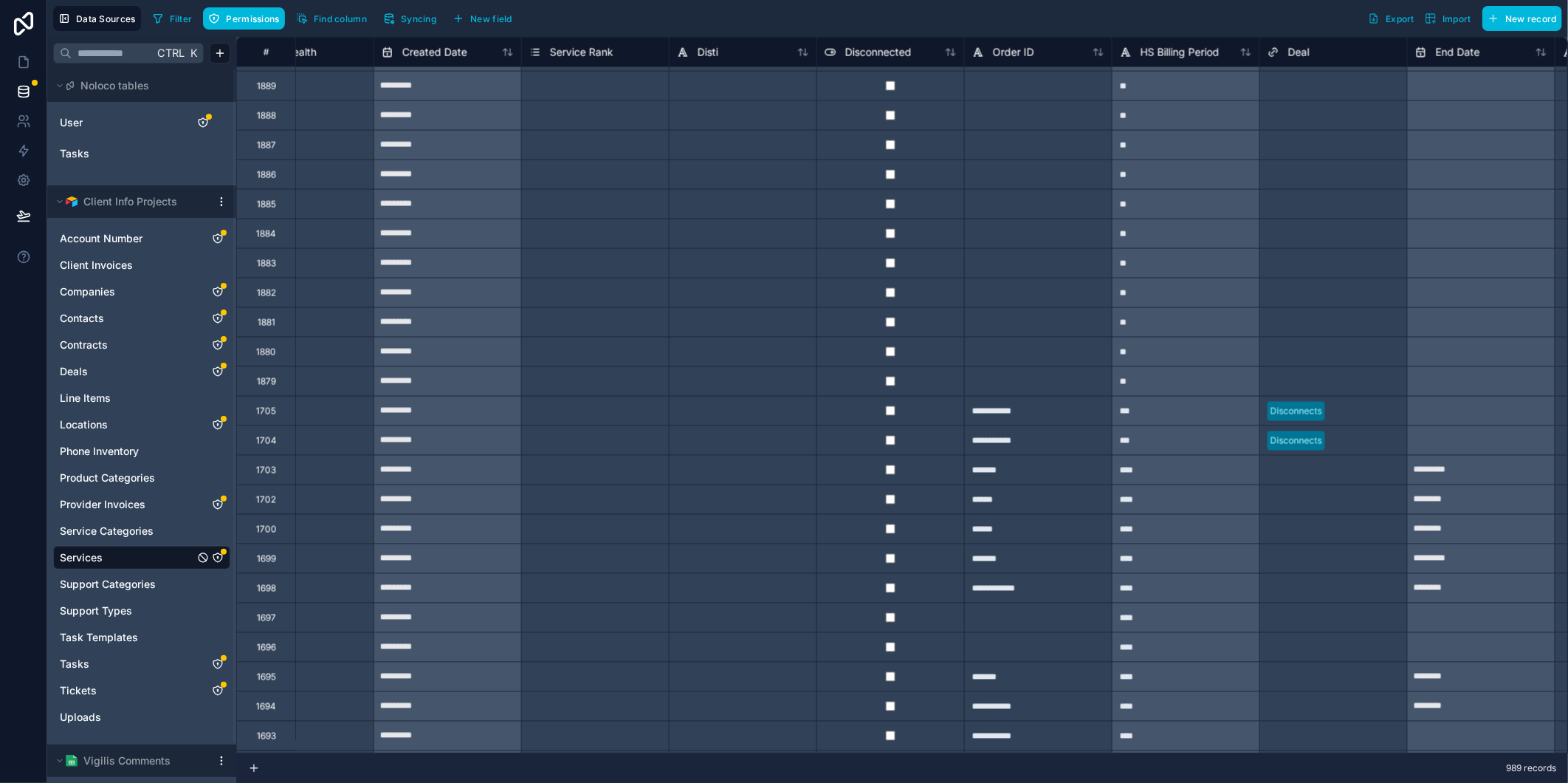
scroll to position [4988, 8265]
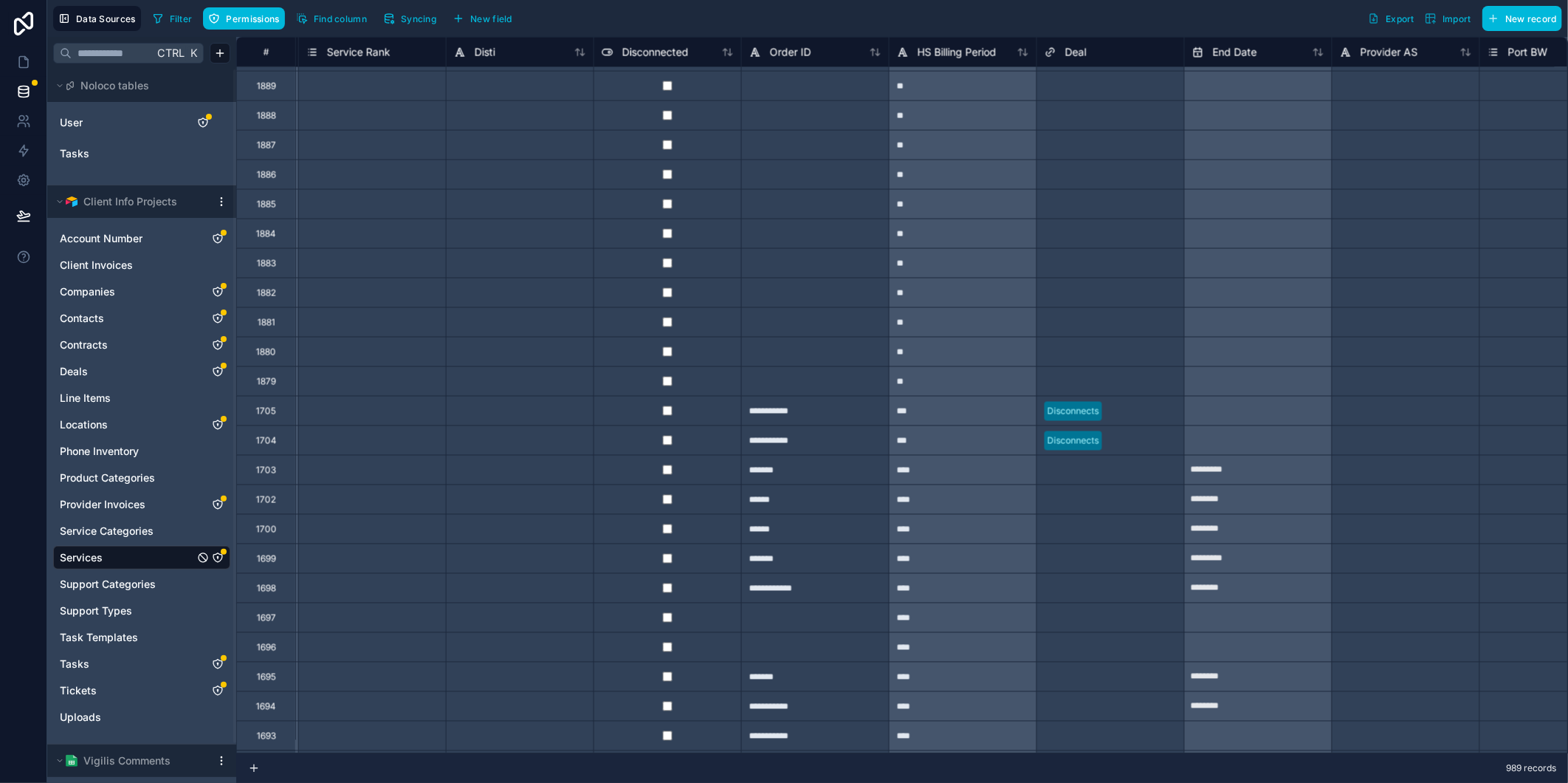
click at [1277, 411] on div at bounding box center [1259, 411] width 147 height 24
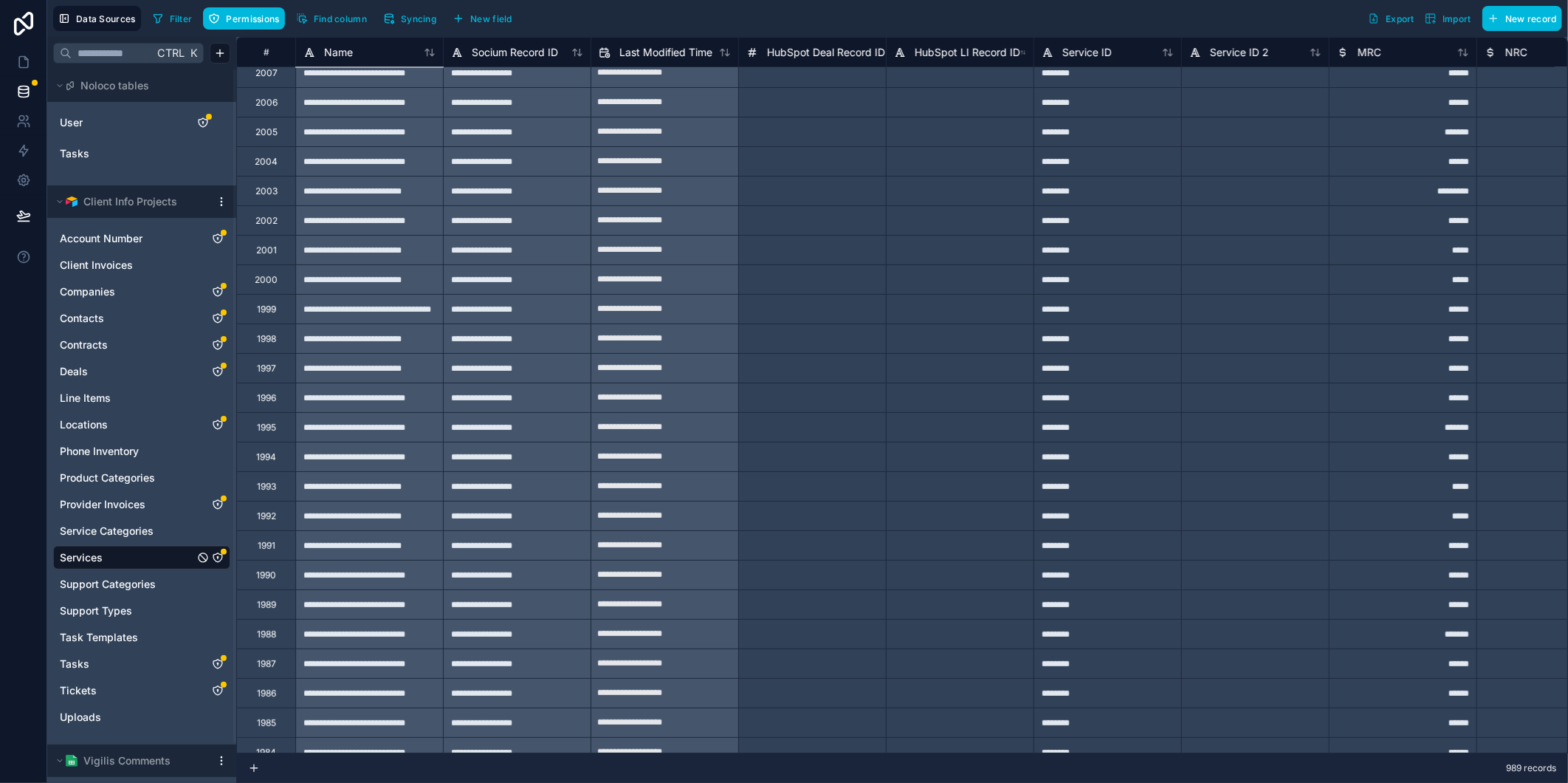
scroll to position [0, 0]
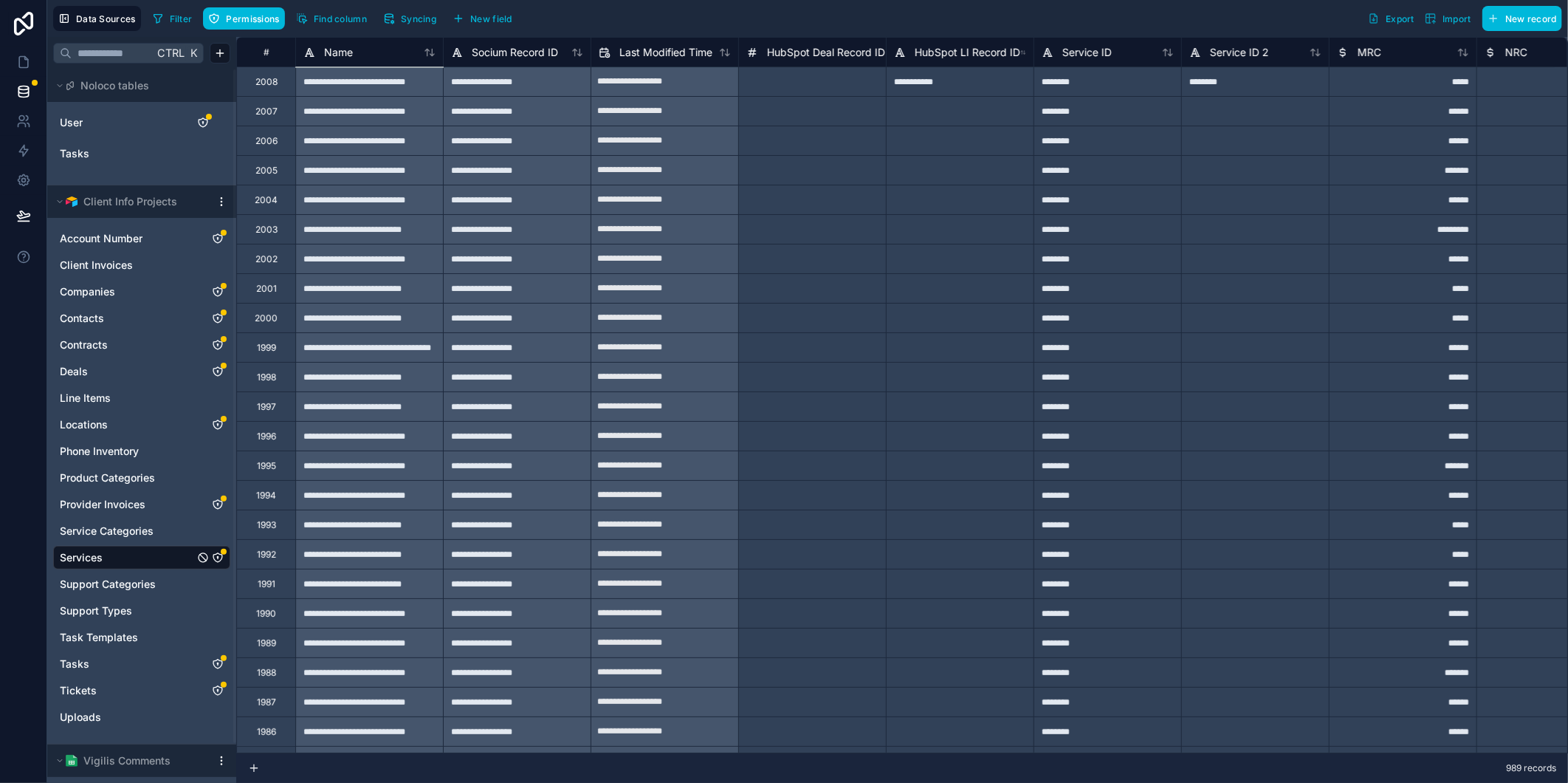
click at [850, 85] on div at bounding box center [812, 81] width 147 height 29
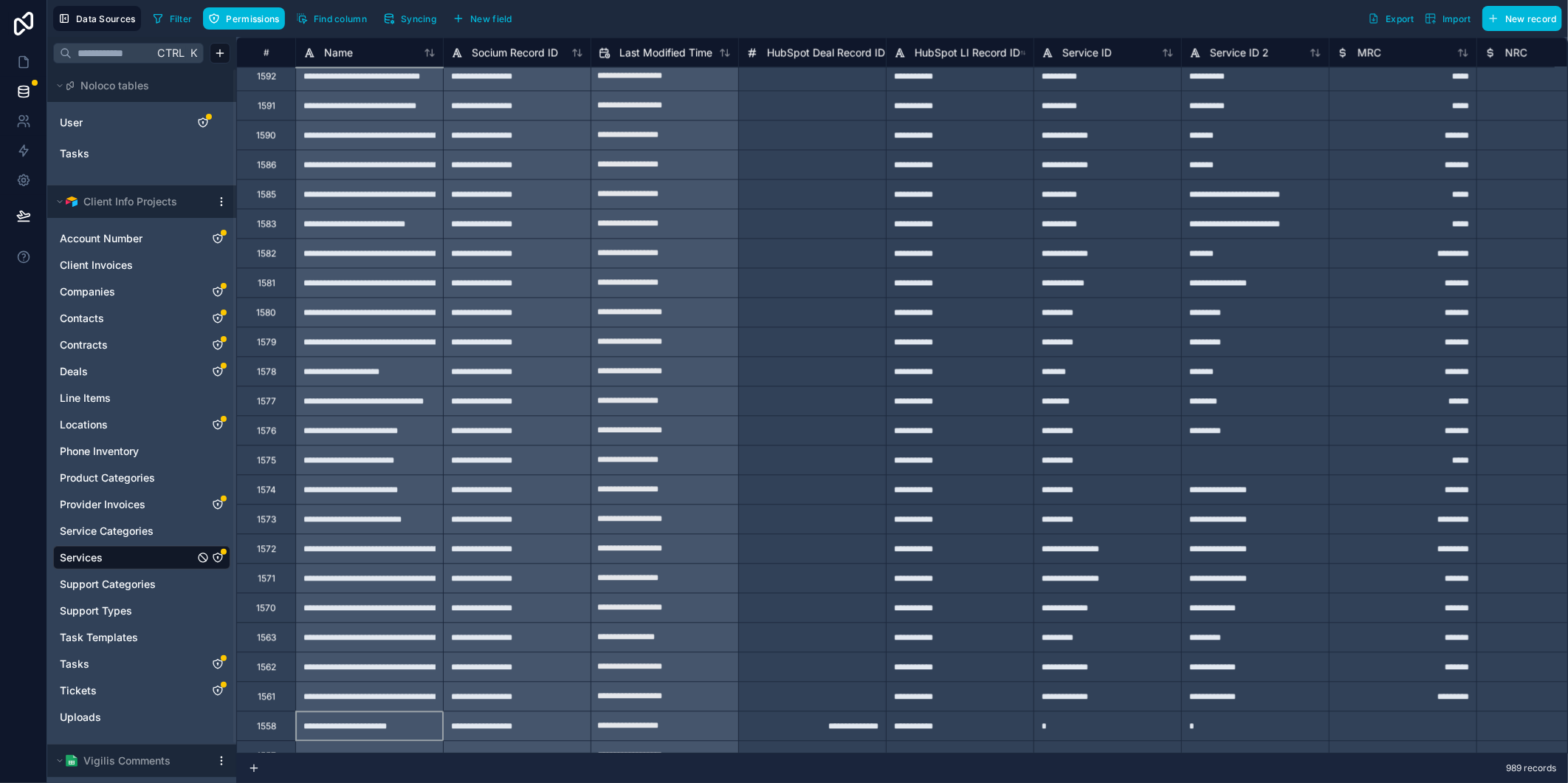
scroll to position [8987, 0]
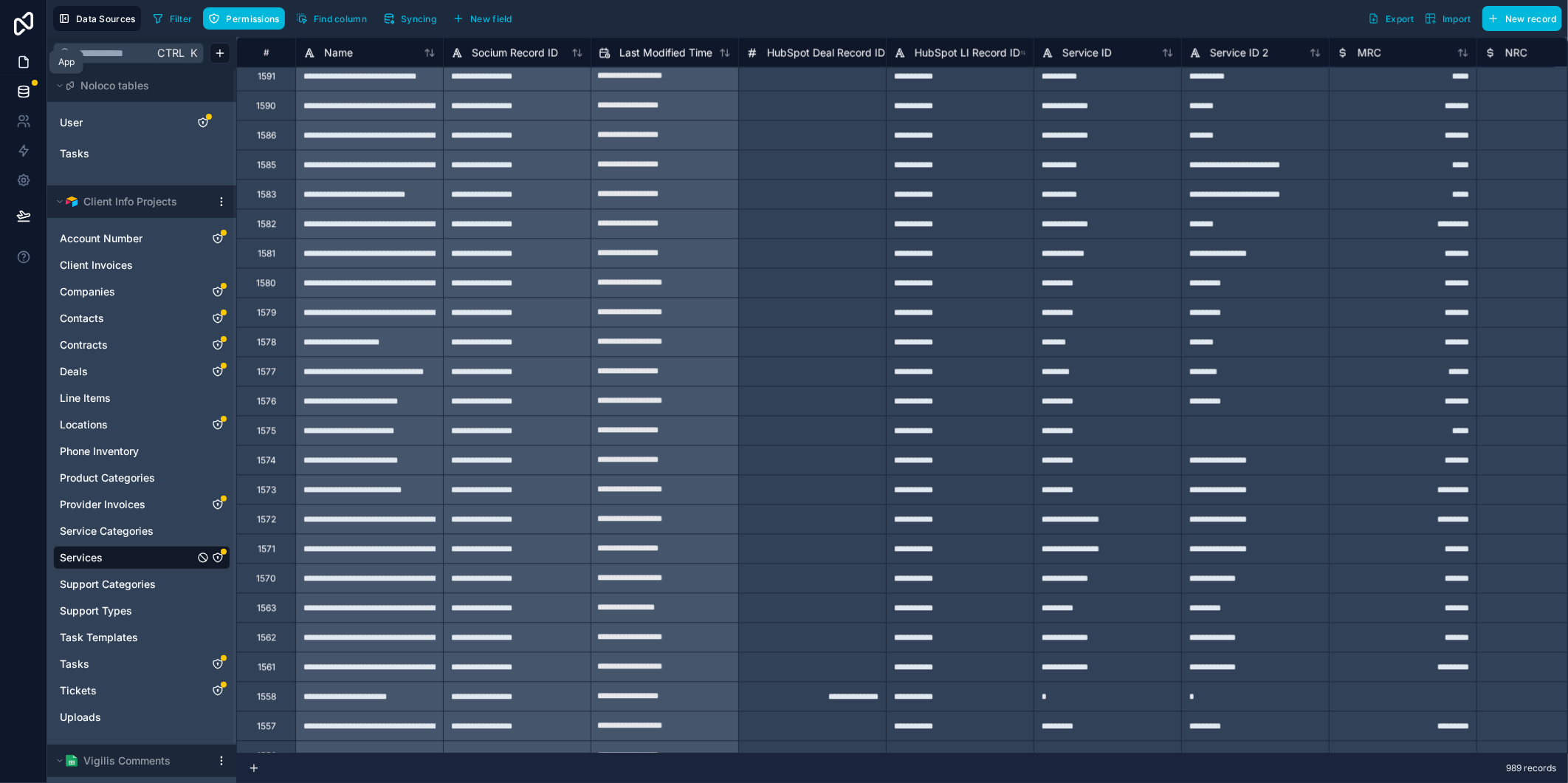
click at [29, 55] on icon at bounding box center [24, 62] width 15 height 15
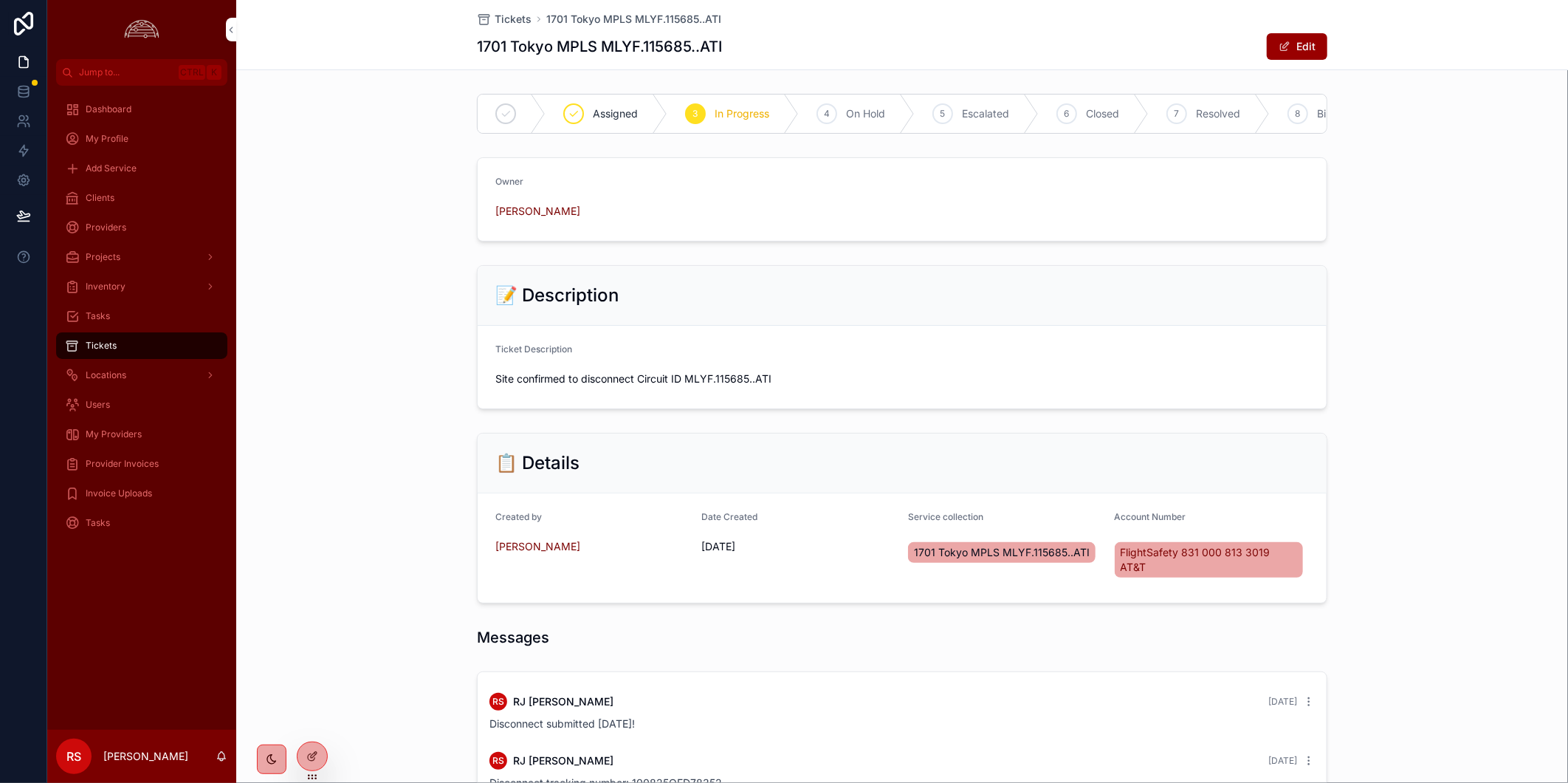
click at [150, 348] on div "Tickets" at bounding box center [141, 346] width 154 height 24
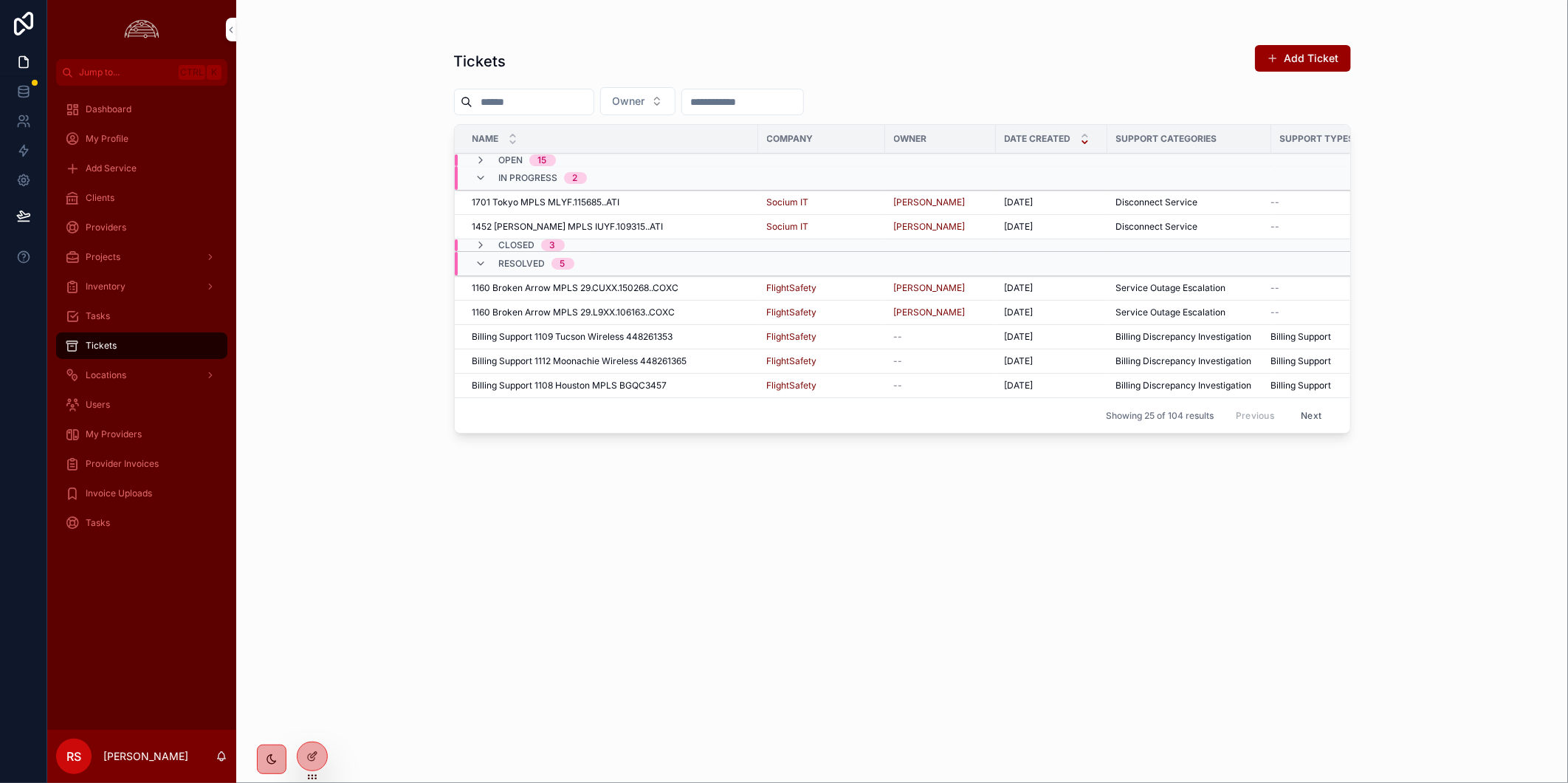
click at [470, 242] on div "Closed 3" at bounding box center [520, 245] width 125 height 12
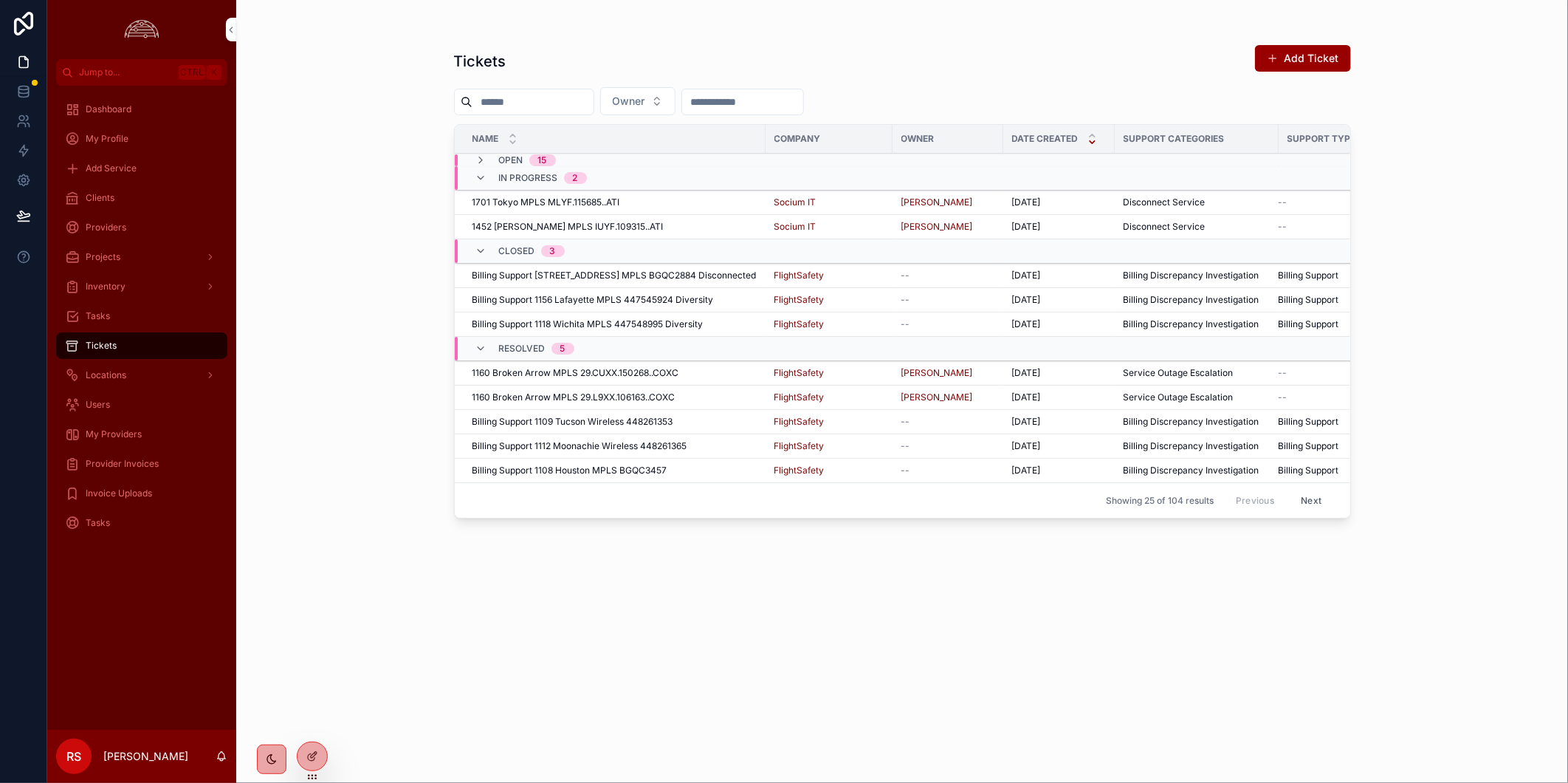
click at [470, 242] on div "Closed 3" at bounding box center [520, 251] width 125 height 24
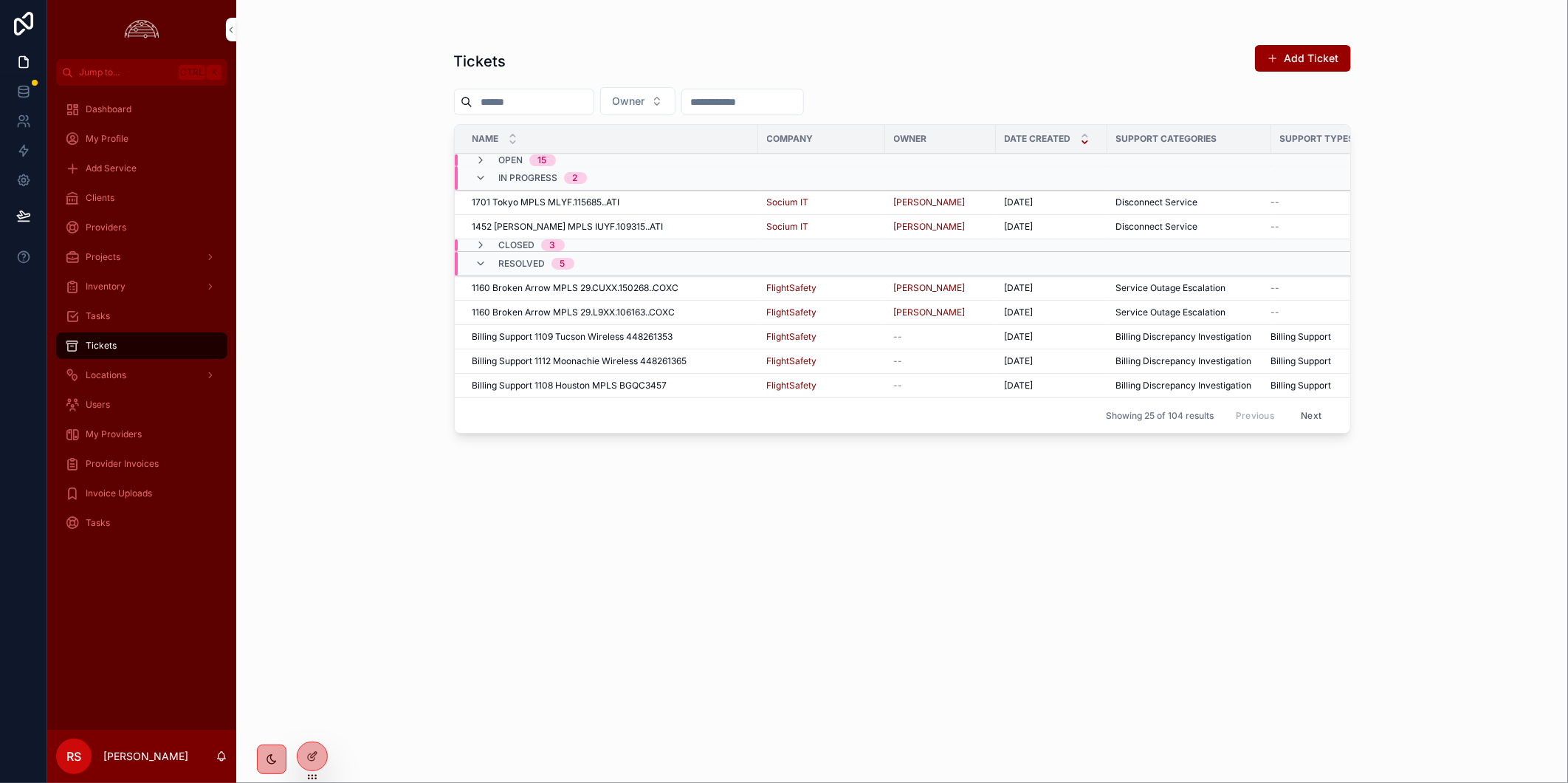
click at [1317, 422] on button "Next" at bounding box center [1311, 415] width 41 height 23
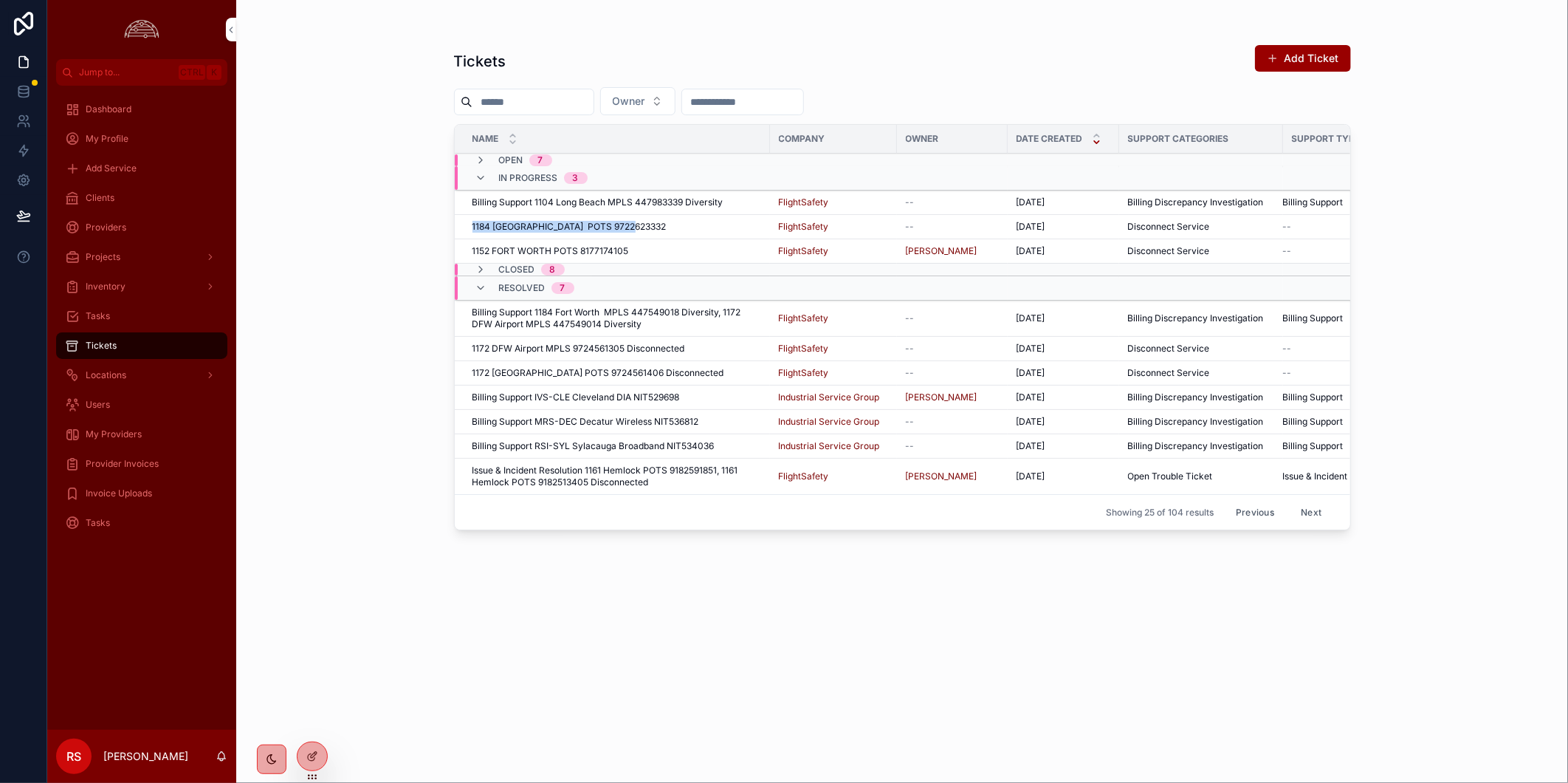
drag, startPoint x: 463, startPoint y: 226, endPoint x: 637, endPoint y: 222, distance: 174.0
click at [637, 222] on td "1184 [GEOGRAPHIC_DATA] 9722623332 1184 [GEOGRAPHIC_DATA] 9722623332" at bounding box center [612, 226] width 315 height 25
copy span "1184 [GEOGRAPHIC_DATA] POTS 9722623332"
drag, startPoint x: 463, startPoint y: 254, endPoint x: 635, endPoint y: 256, distance: 172.0
click at [635, 256] on td "1152 [GEOGRAPHIC_DATA] POTS 8177174105 1152 [GEOGRAPHIC_DATA] POTS 8177174105" at bounding box center [612, 251] width 315 height 25
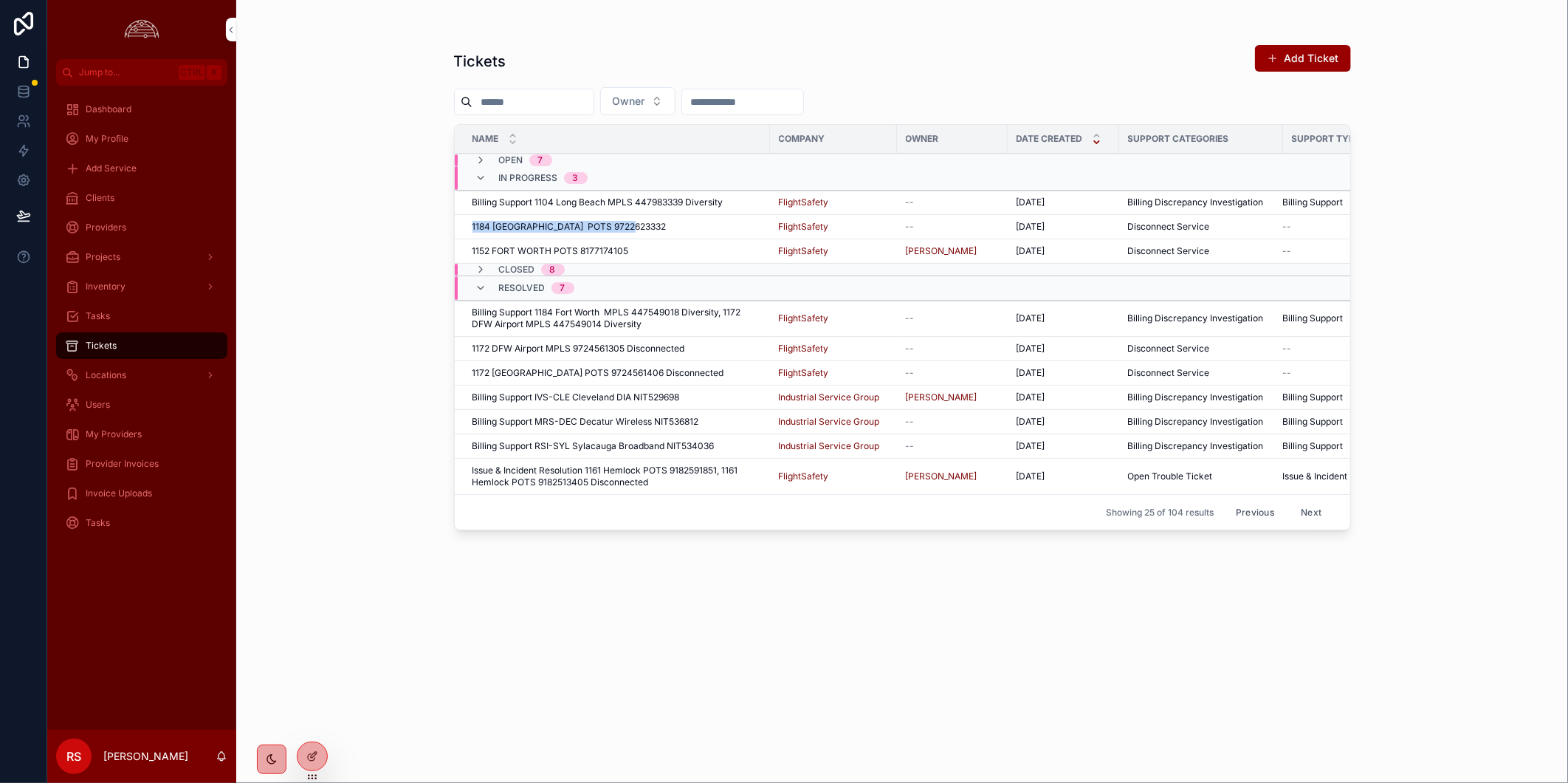
copy span "1152 FORT WORTH POTS 8177174105"
drag, startPoint x: 27, startPoint y: 98, endPoint x: 0, endPoint y: 109, distance: 29.2
click at [27, 98] on icon at bounding box center [24, 92] width 15 height 15
